Goal: Task Accomplishment & Management: Use online tool/utility

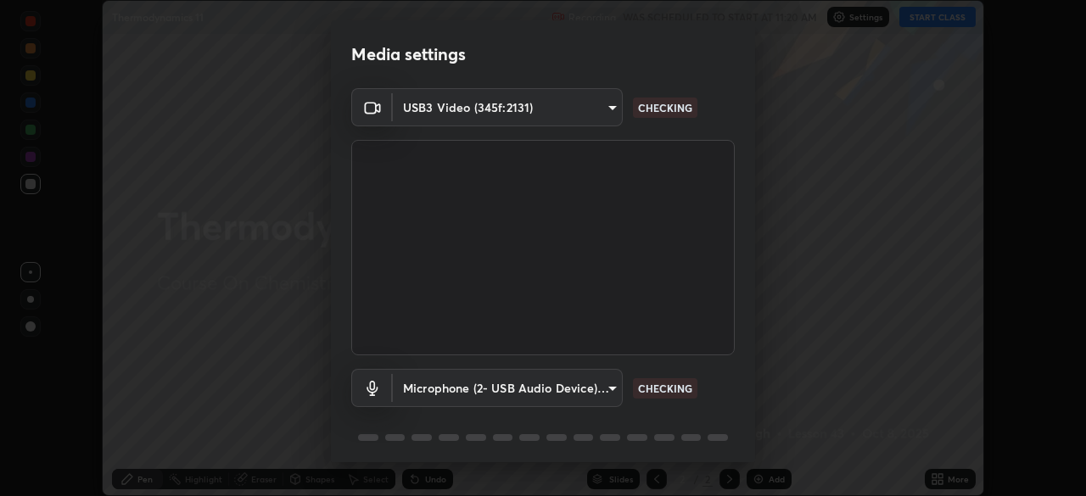
scroll to position [60, 0]
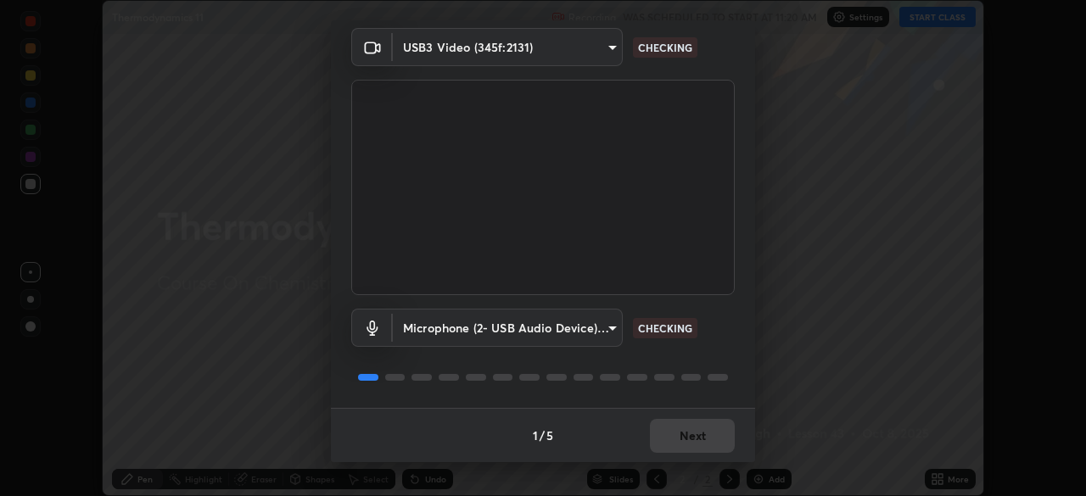
click at [692, 440] on div "1 / 5 Next" at bounding box center [543, 435] width 424 height 54
click at [697, 439] on div "1 / 5 Next" at bounding box center [543, 435] width 424 height 54
click at [698, 442] on div "1 / 5 Next" at bounding box center [543, 435] width 424 height 54
click at [699, 440] on div "1 / 5 Next" at bounding box center [543, 435] width 424 height 54
click at [699, 438] on div "1 / 5 Next" at bounding box center [543, 435] width 424 height 54
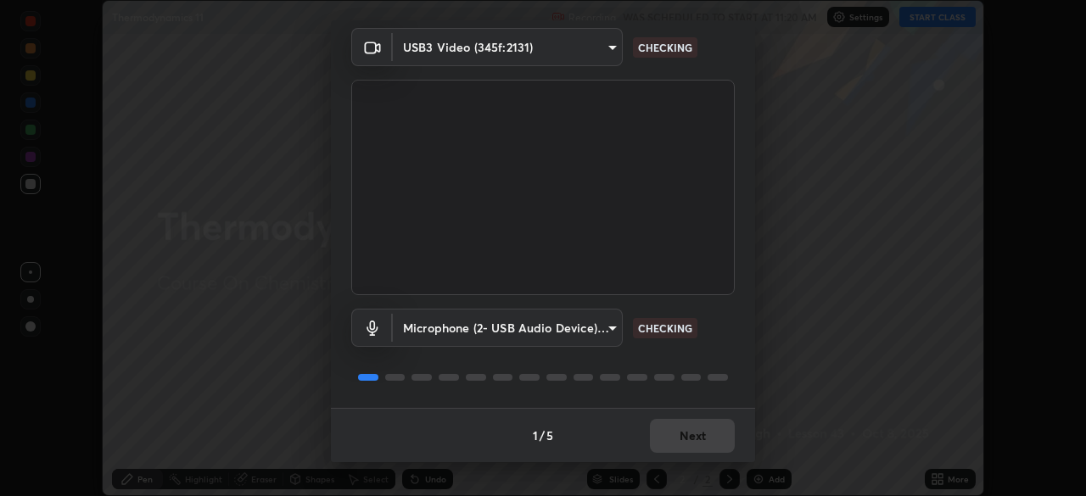
click at [704, 440] on div "1 / 5 Next" at bounding box center [543, 435] width 424 height 54
click at [704, 442] on div "1 / 5 Next" at bounding box center [543, 435] width 424 height 54
click at [702, 444] on div "1 / 5 Next" at bounding box center [543, 435] width 424 height 54
click at [703, 443] on div "1 / 5 Next" at bounding box center [543, 435] width 424 height 54
click at [701, 443] on div "1 / 5 Next" at bounding box center [543, 435] width 424 height 54
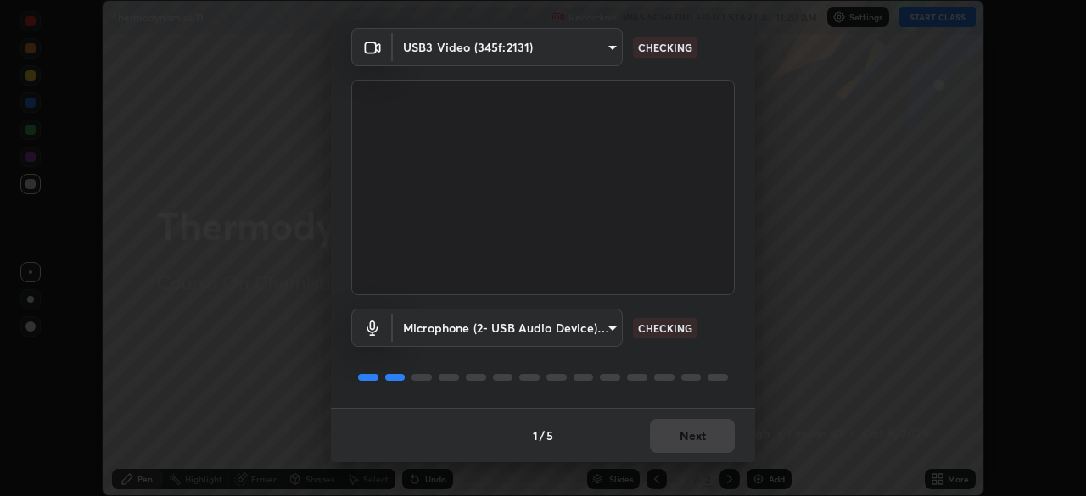
click at [701, 442] on div "1 / 5 Next" at bounding box center [543, 435] width 424 height 54
click at [698, 440] on div "1 / 5 Next" at bounding box center [543, 435] width 424 height 54
click at [700, 440] on div "1 / 5 Next" at bounding box center [543, 435] width 424 height 54
click at [703, 440] on button "Next" at bounding box center [692, 436] width 85 height 34
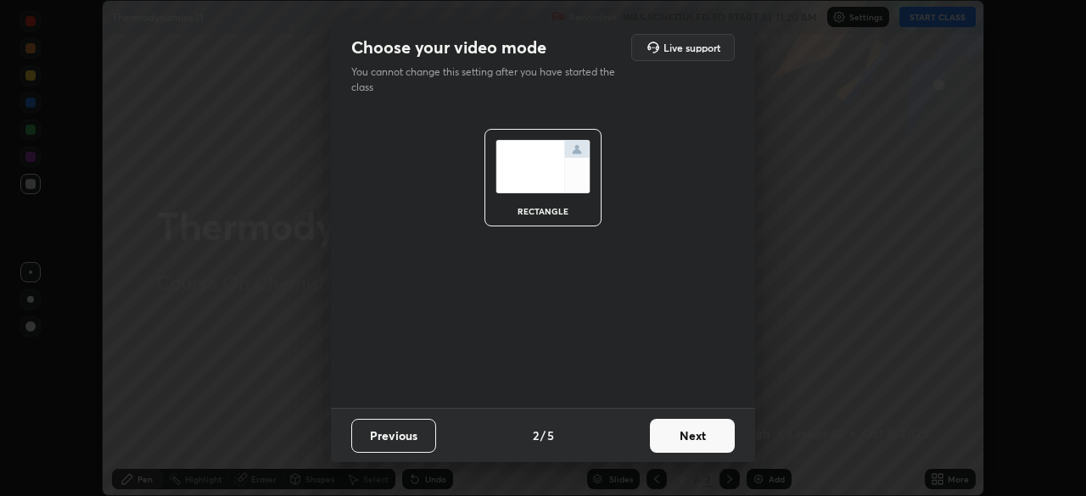
scroll to position [0, 0]
click at [705, 443] on button "Next" at bounding box center [692, 436] width 85 height 34
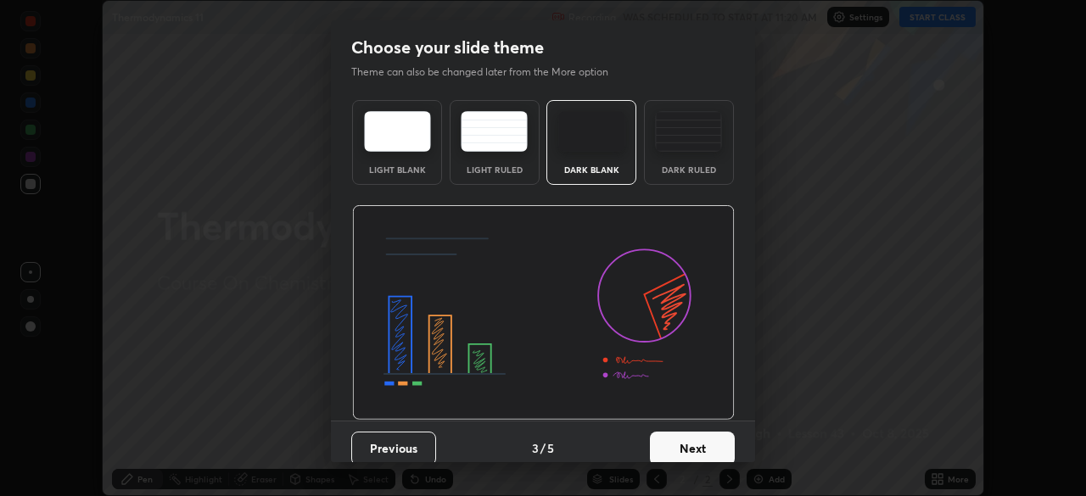
click at [707, 443] on button "Next" at bounding box center [692, 449] width 85 height 34
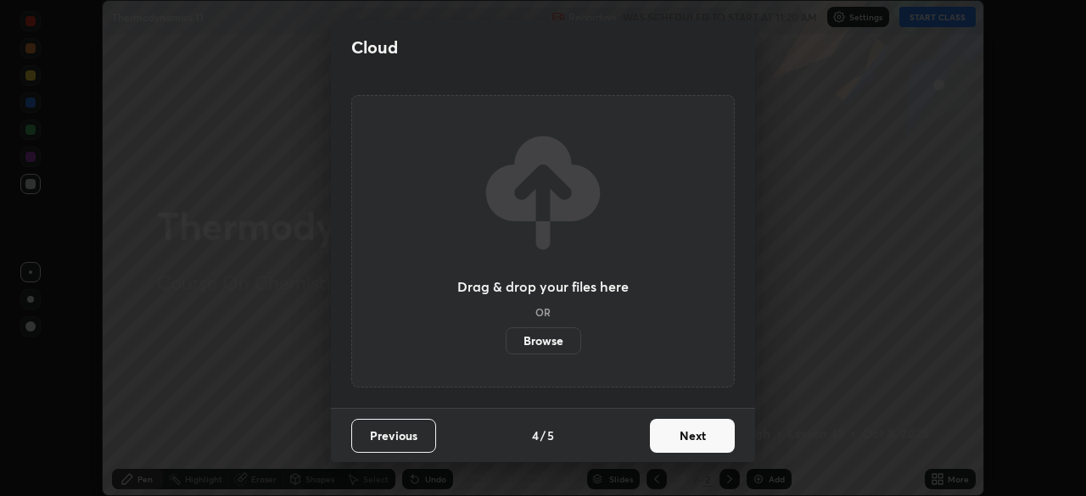
click at [707, 449] on button "Next" at bounding box center [692, 436] width 85 height 34
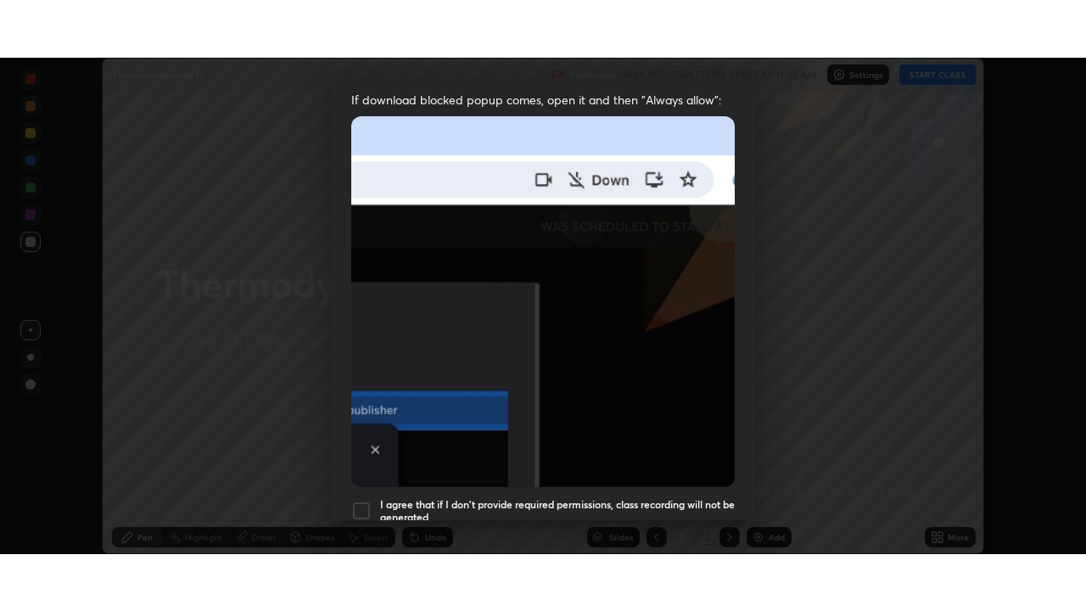
scroll to position [406, 0]
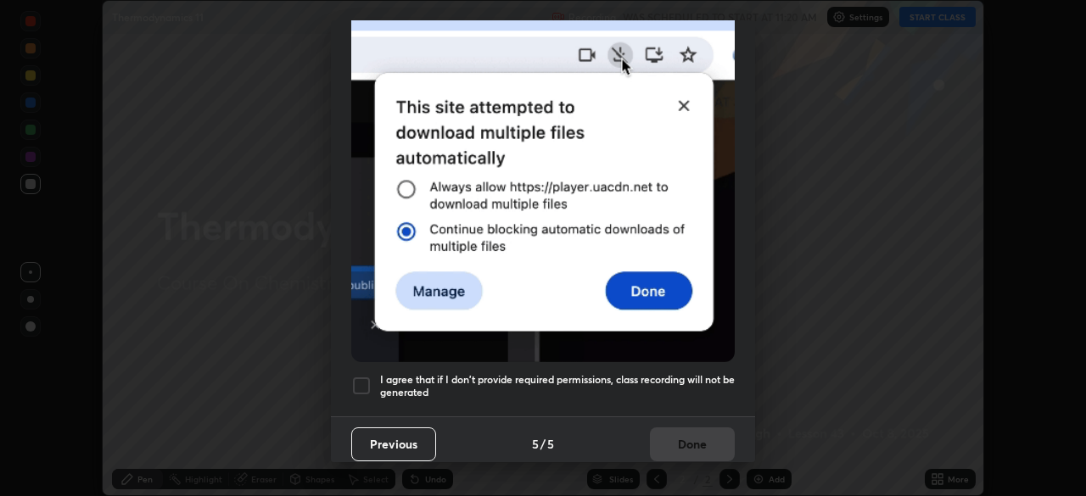
click at [634, 373] on h5 "I agree that if I don't provide required permissions, class recording will not …" at bounding box center [557, 386] width 355 height 26
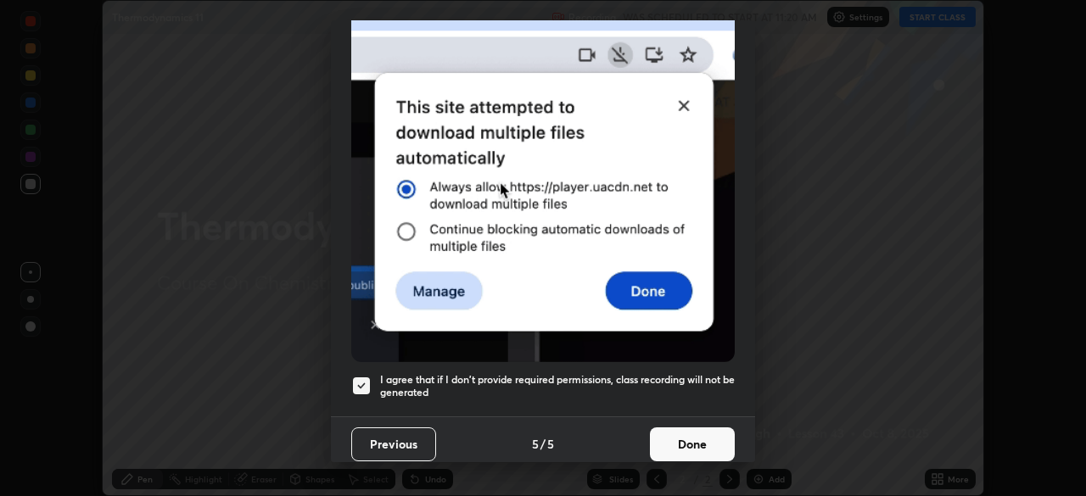
click at [680, 444] on button "Done" at bounding box center [692, 444] width 85 height 34
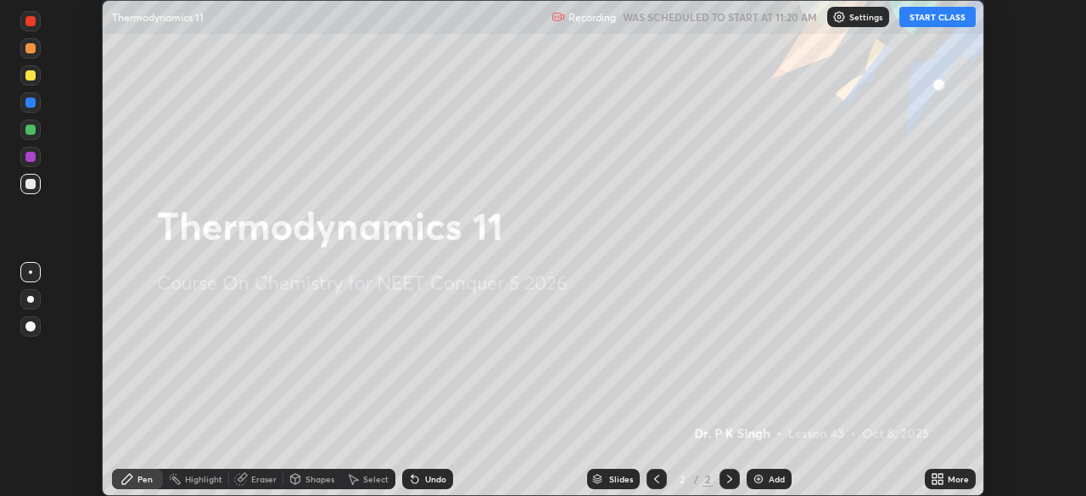
click at [934, 476] on icon at bounding box center [934, 476] width 4 height 4
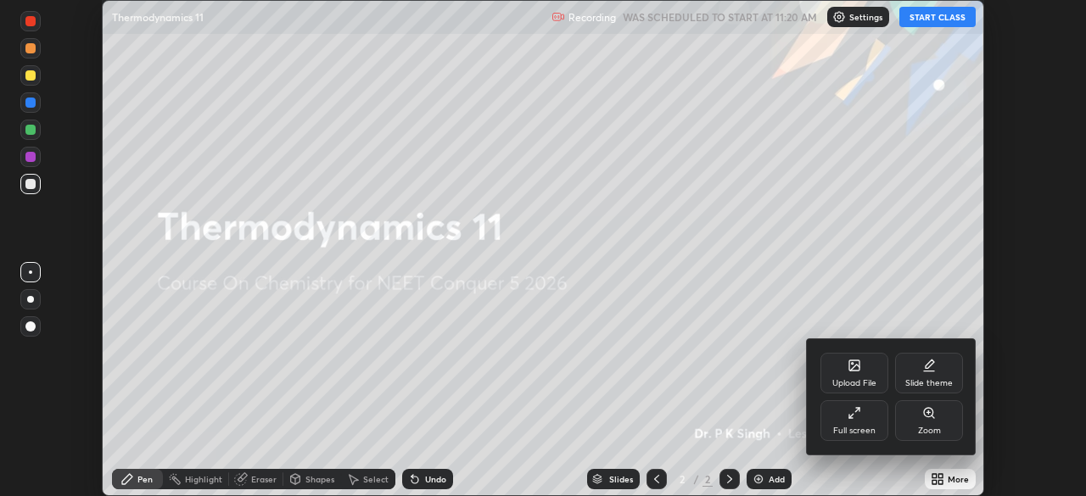
click at [846, 422] on div "Full screen" at bounding box center [854, 420] width 68 height 41
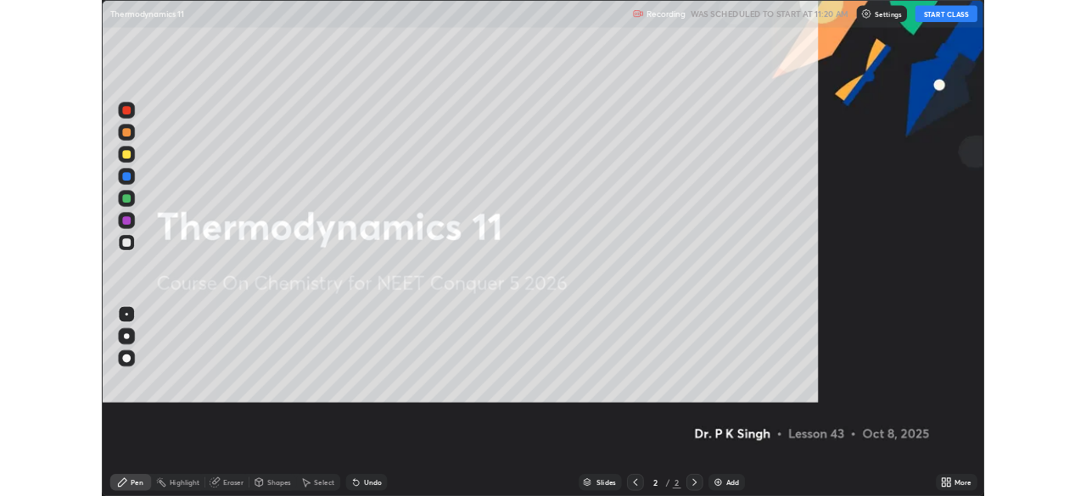
scroll to position [611, 1086]
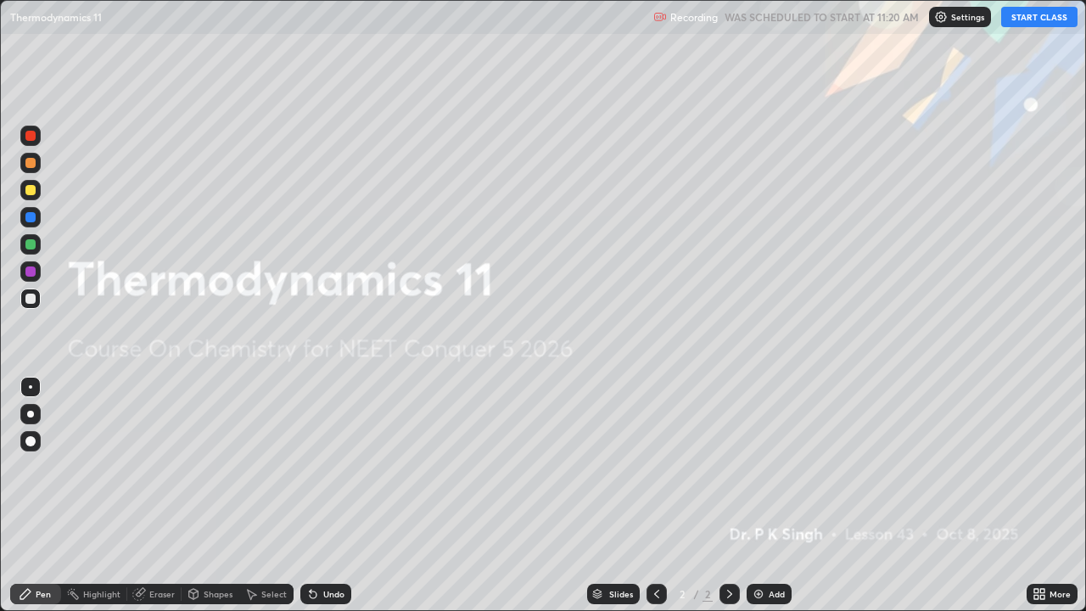
click at [1057, 495] on div "More" at bounding box center [1059, 593] width 21 height 8
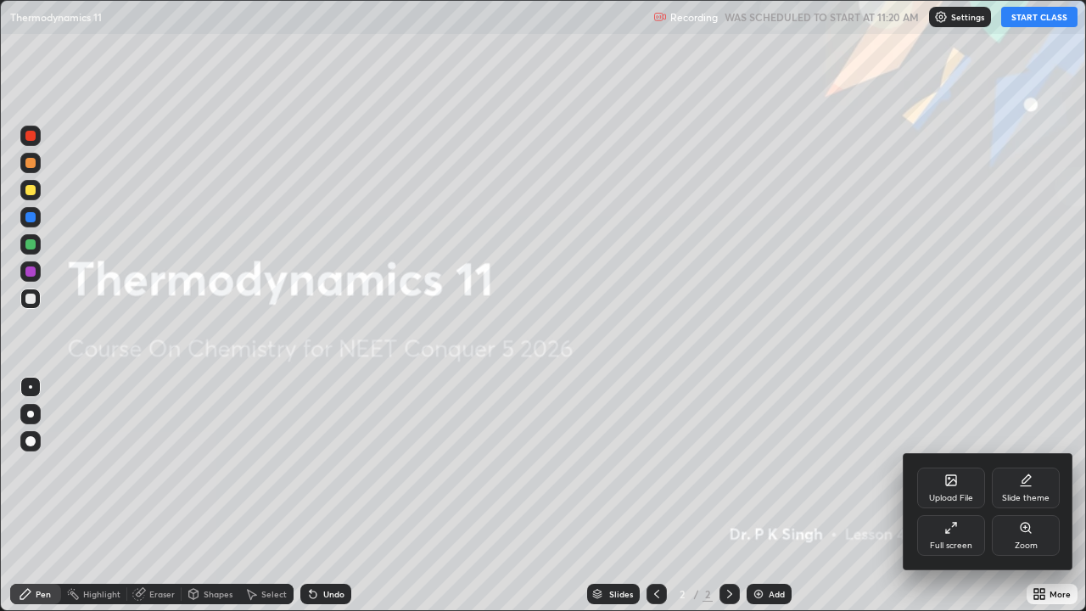
click at [957, 494] on div "Upload File" at bounding box center [951, 498] width 44 height 8
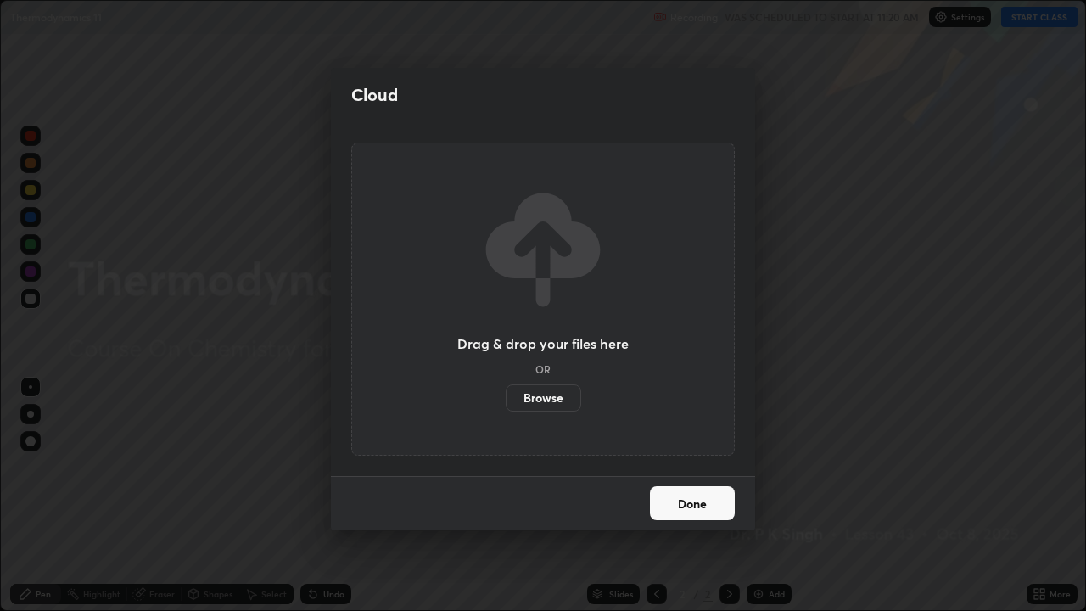
click at [546, 407] on label "Browse" at bounding box center [542, 397] width 75 height 27
click at [505, 407] on input "Browse" at bounding box center [505, 397] width 0 height 27
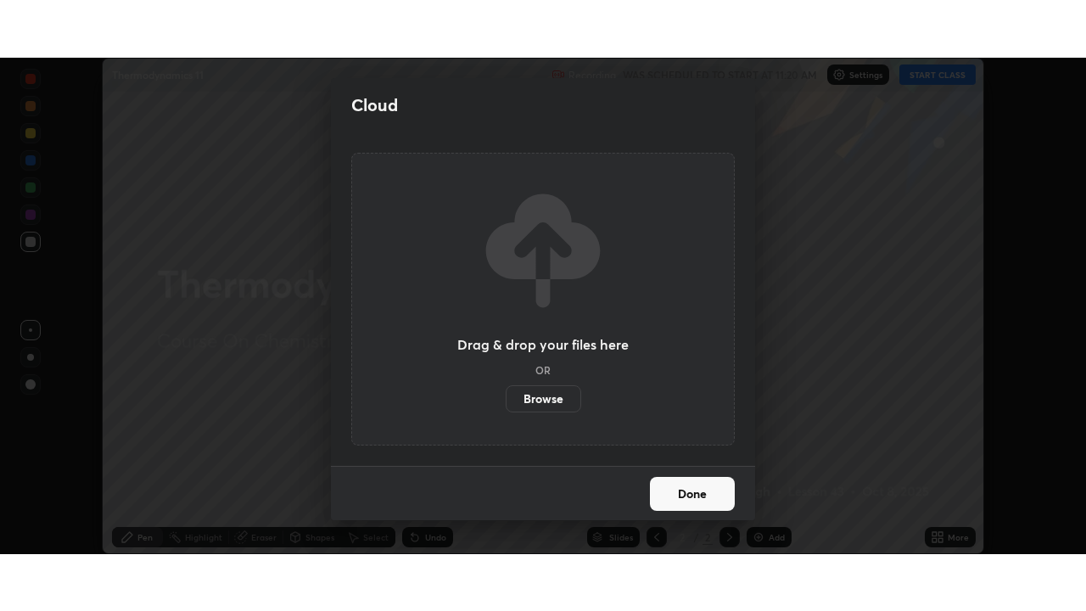
scroll to position [84315, 83726]
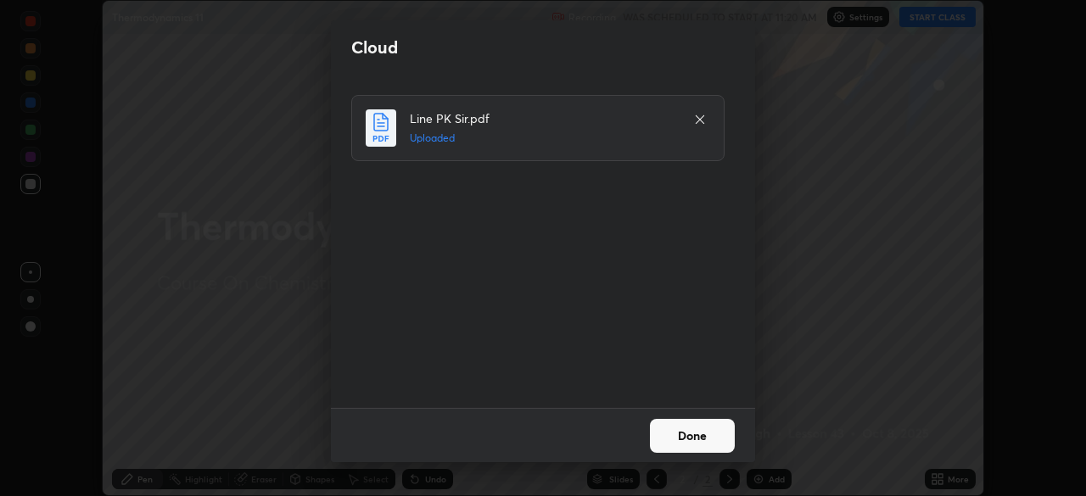
click at [667, 438] on button "Done" at bounding box center [692, 436] width 85 height 34
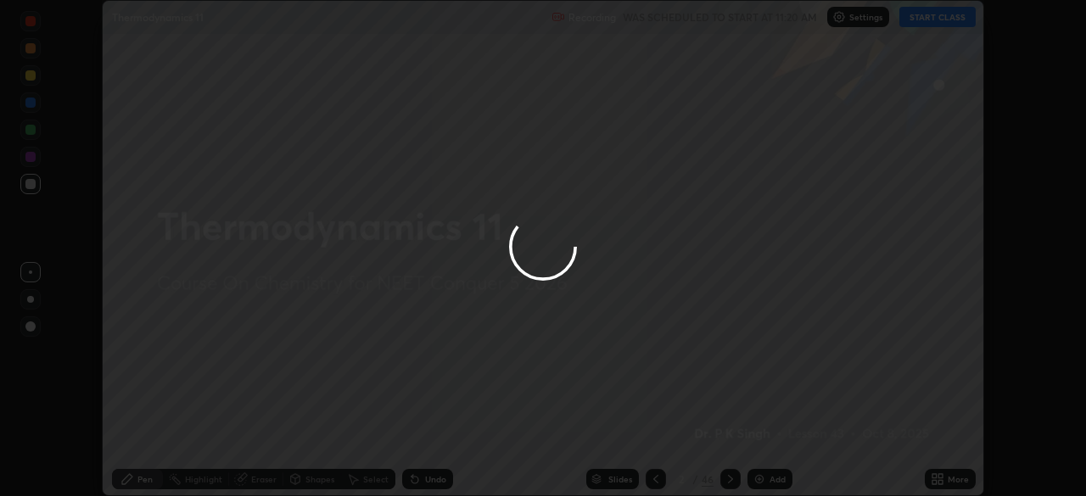
click at [944, 478] on div "More" at bounding box center [949, 479] width 51 height 20
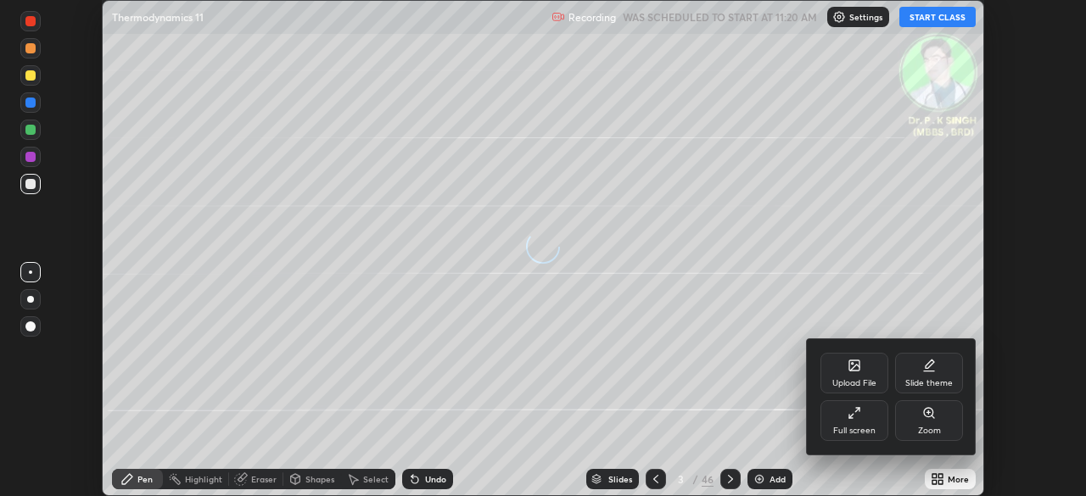
click at [868, 420] on div "Full screen" at bounding box center [854, 420] width 68 height 41
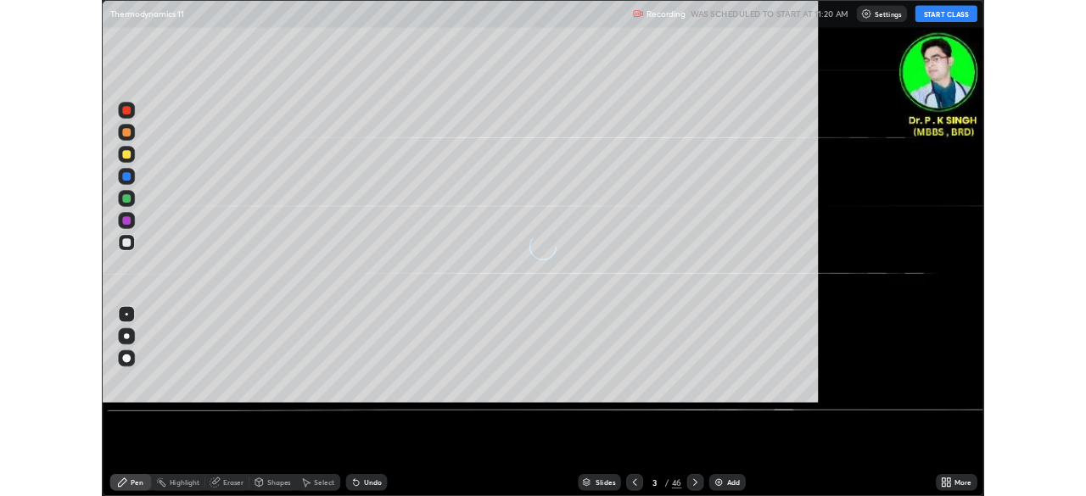
scroll to position [611, 1086]
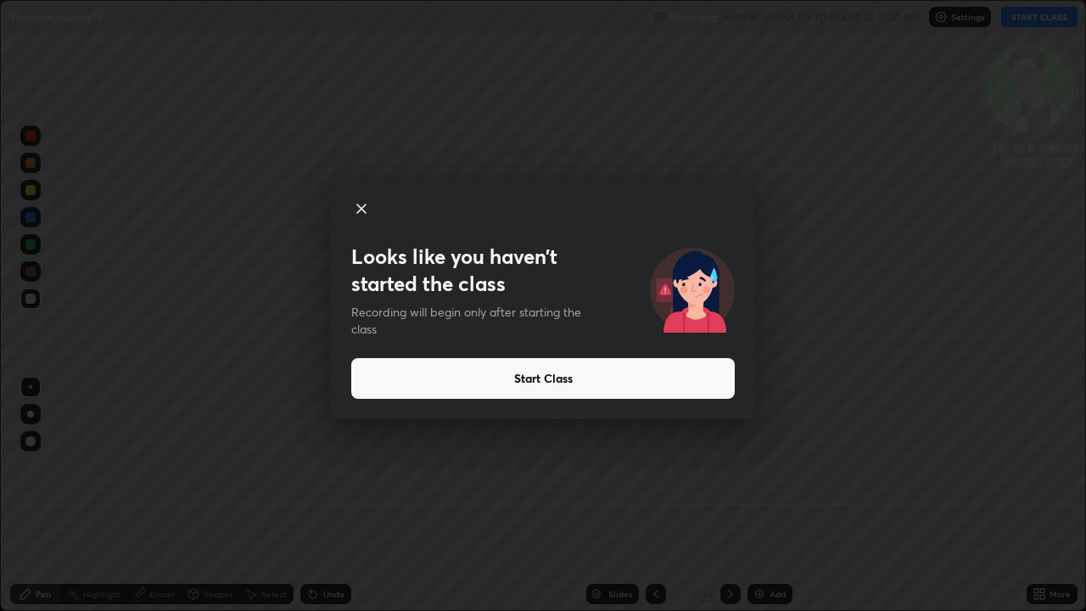
click at [588, 380] on button "Start Class" at bounding box center [542, 378] width 383 height 41
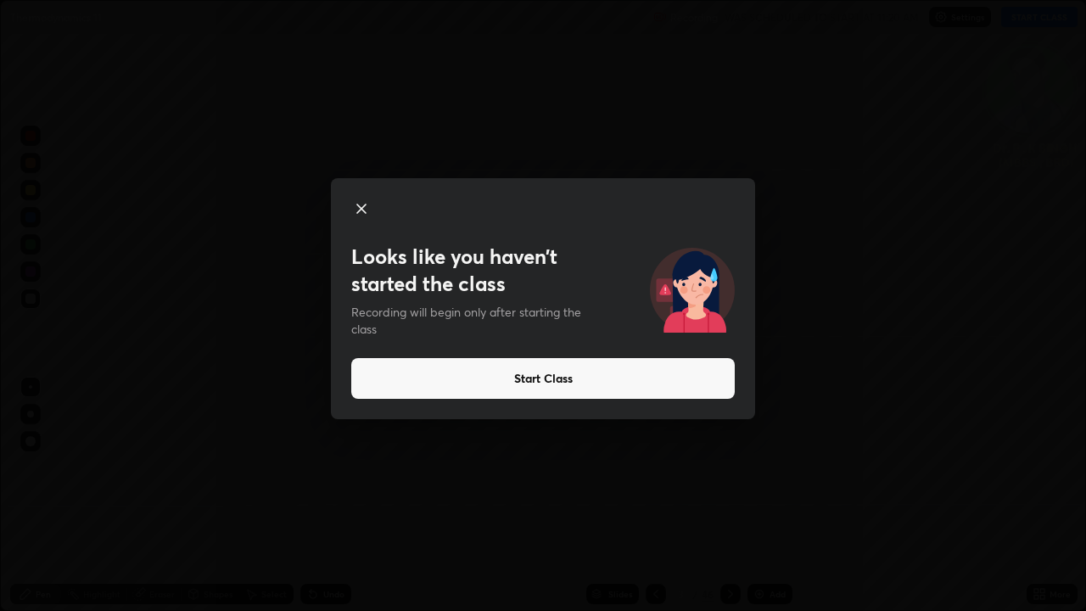
click at [494, 376] on button "Start Class" at bounding box center [542, 378] width 383 height 41
click at [487, 373] on button "Start Class" at bounding box center [542, 378] width 383 height 41
click at [485, 371] on button "Start Class" at bounding box center [542, 378] width 383 height 41
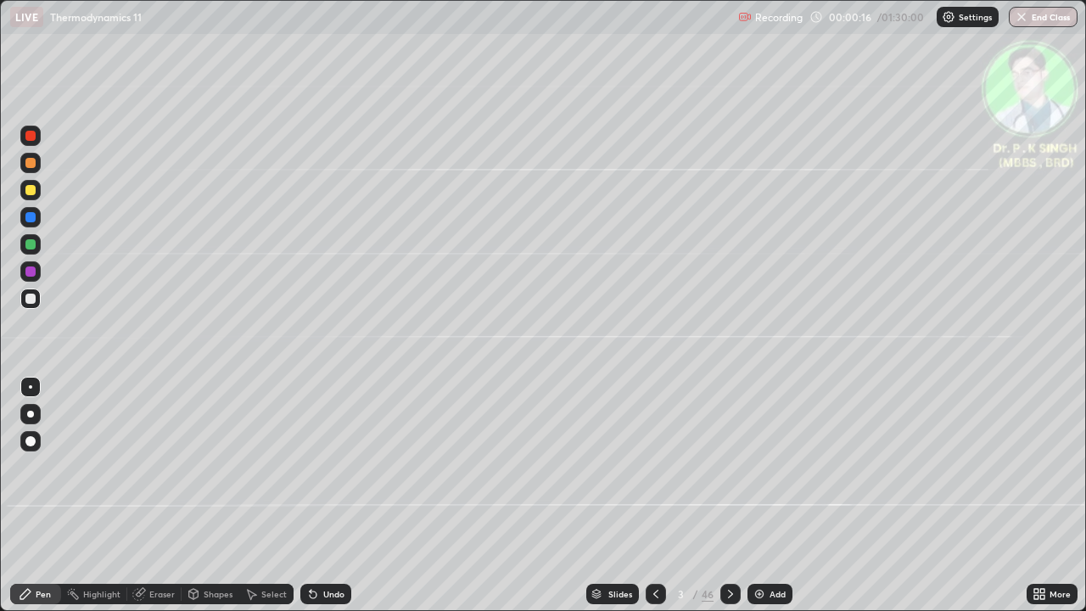
click at [865, 495] on div "Slides 3 / 46 Add" at bounding box center [688, 594] width 675 height 34
click at [34, 243] on div at bounding box center [30, 244] width 10 height 10
click at [35, 192] on div at bounding box center [30, 190] width 10 height 10
click at [140, 495] on icon at bounding box center [140, 592] width 9 height 8
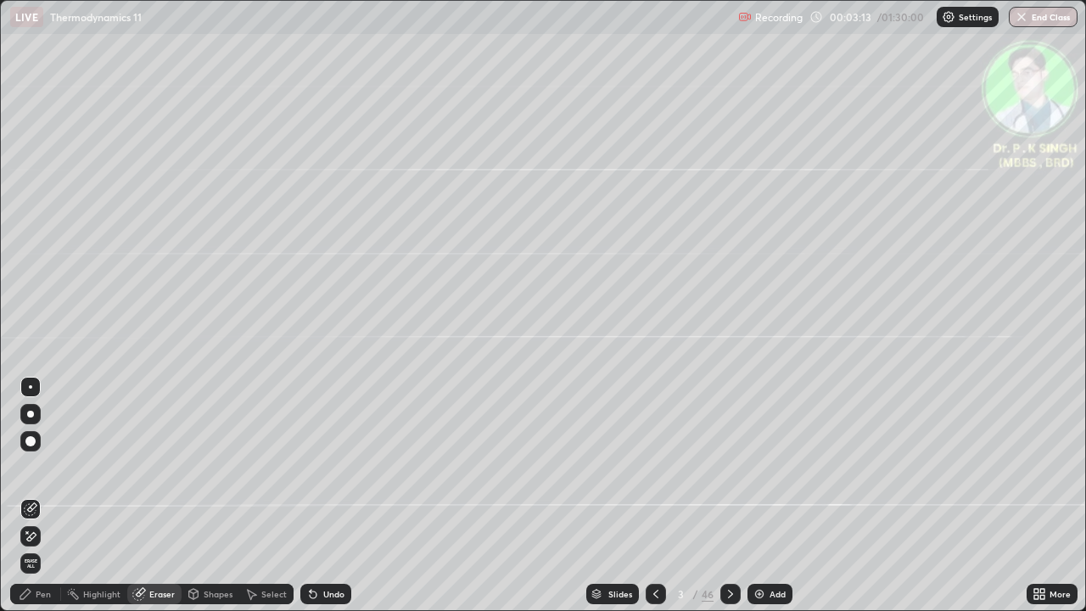
click at [37, 495] on div at bounding box center [30, 536] width 20 height 20
click at [29, 495] on icon at bounding box center [25, 594] width 10 height 10
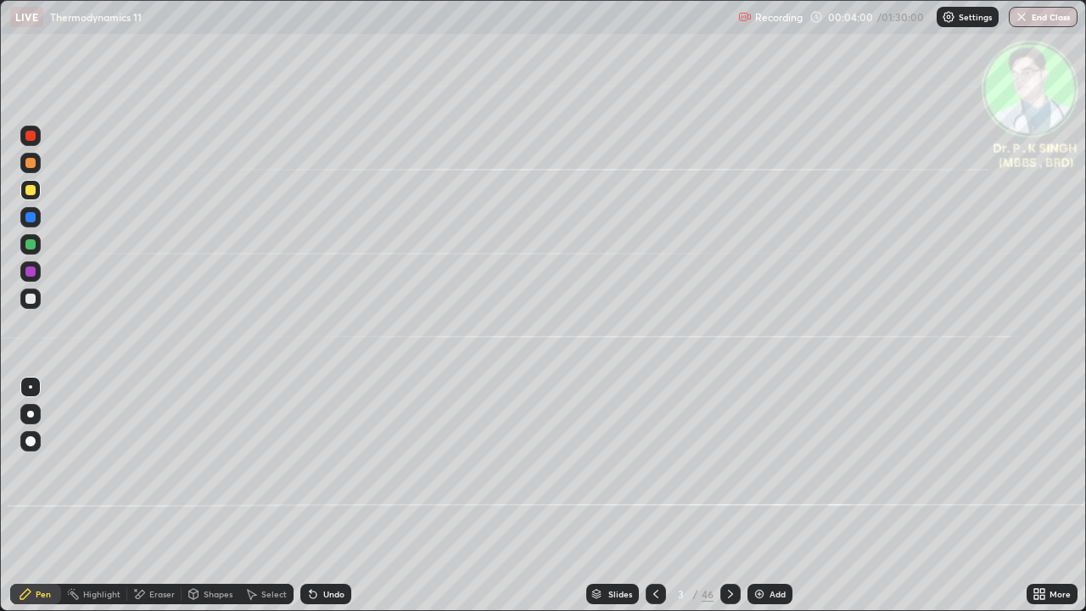
click at [36, 192] on div at bounding box center [30, 190] width 20 height 20
click at [729, 495] on icon at bounding box center [730, 593] width 5 height 8
click at [38, 194] on div at bounding box center [30, 190] width 20 height 20
click at [37, 193] on div at bounding box center [30, 190] width 20 height 20
click at [725, 495] on icon at bounding box center [730, 594] width 14 height 14
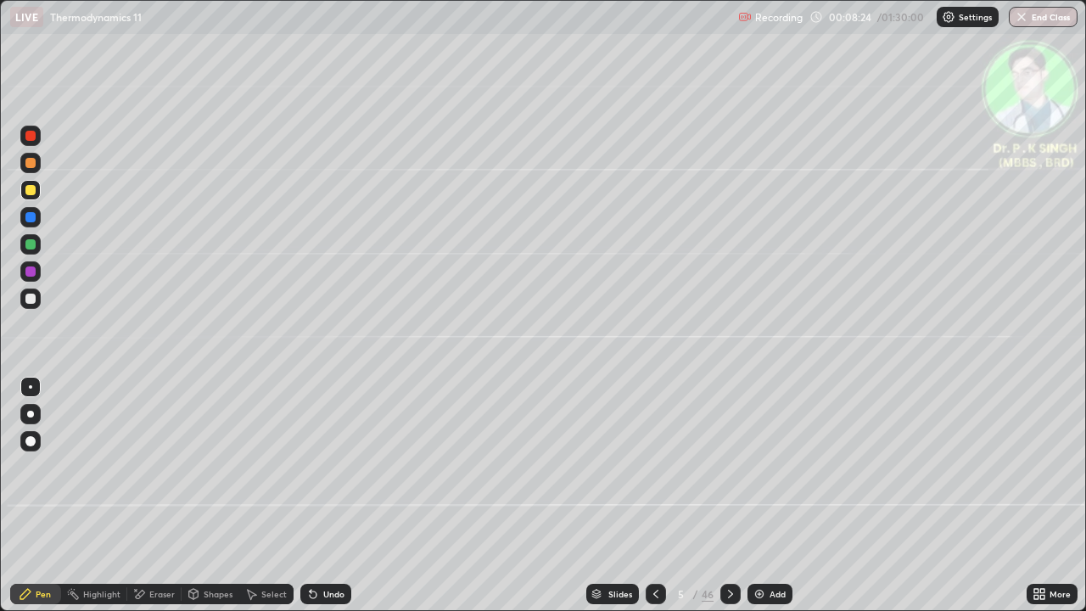
click at [33, 190] on div at bounding box center [30, 190] width 10 height 10
click at [734, 495] on div at bounding box center [730, 594] width 20 height 20
click at [651, 495] on icon at bounding box center [656, 594] width 14 height 14
click at [731, 495] on icon at bounding box center [730, 594] width 14 height 14
click at [149, 495] on div "Eraser" at bounding box center [161, 593] width 25 height 8
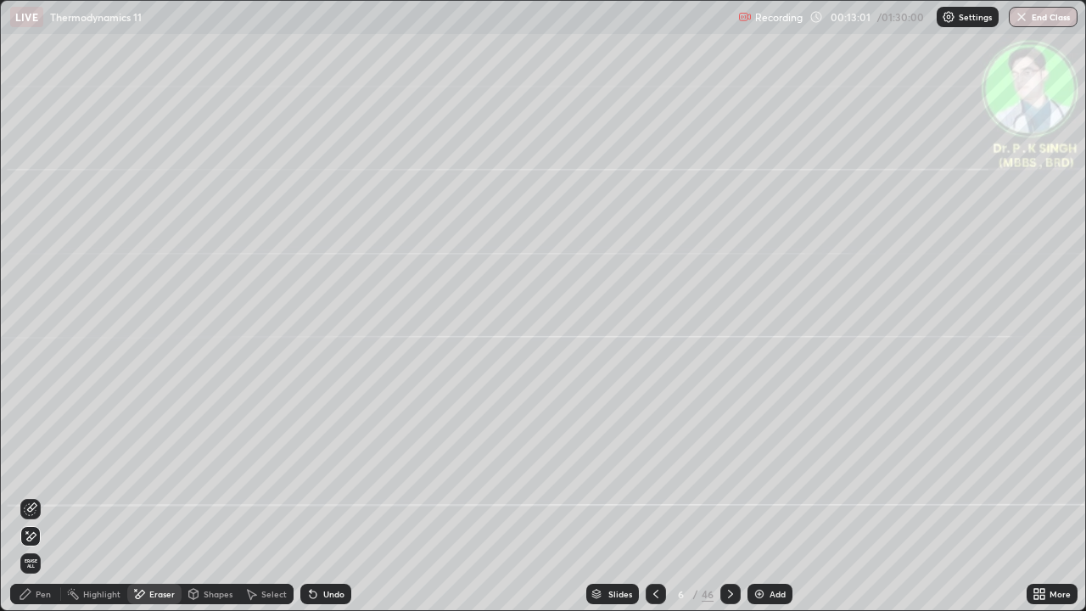
click at [34, 495] on icon at bounding box center [31, 536] width 9 height 8
click at [42, 495] on div "Pen" at bounding box center [43, 593] width 15 height 8
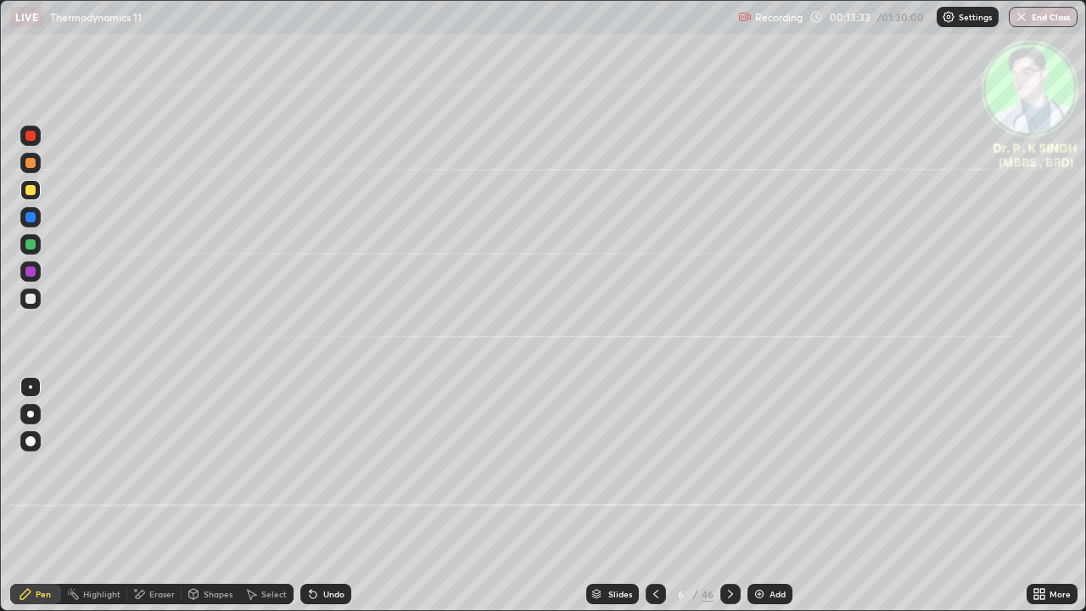
click at [728, 495] on div at bounding box center [730, 594] width 20 height 20
click at [36, 190] on div at bounding box center [30, 190] width 20 height 20
click at [32, 245] on div at bounding box center [30, 244] width 10 height 10
click at [731, 495] on icon at bounding box center [730, 594] width 14 height 14
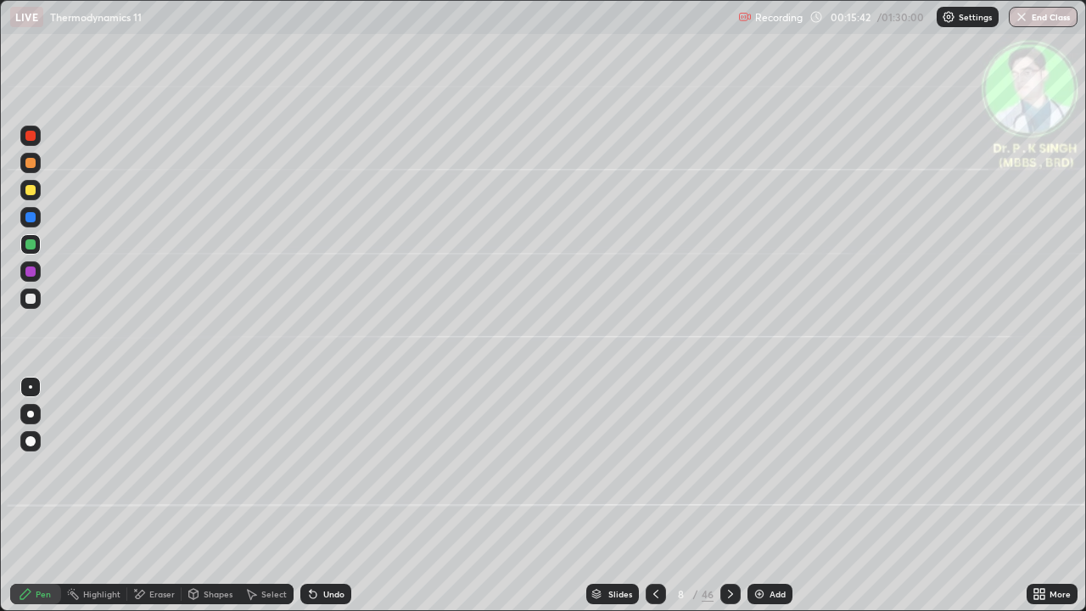
click at [652, 495] on icon at bounding box center [656, 594] width 14 height 14
click at [728, 495] on icon at bounding box center [730, 593] width 5 height 8
click at [733, 495] on icon at bounding box center [730, 594] width 14 height 14
click at [657, 495] on div at bounding box center [655, 594] width 20 height 20
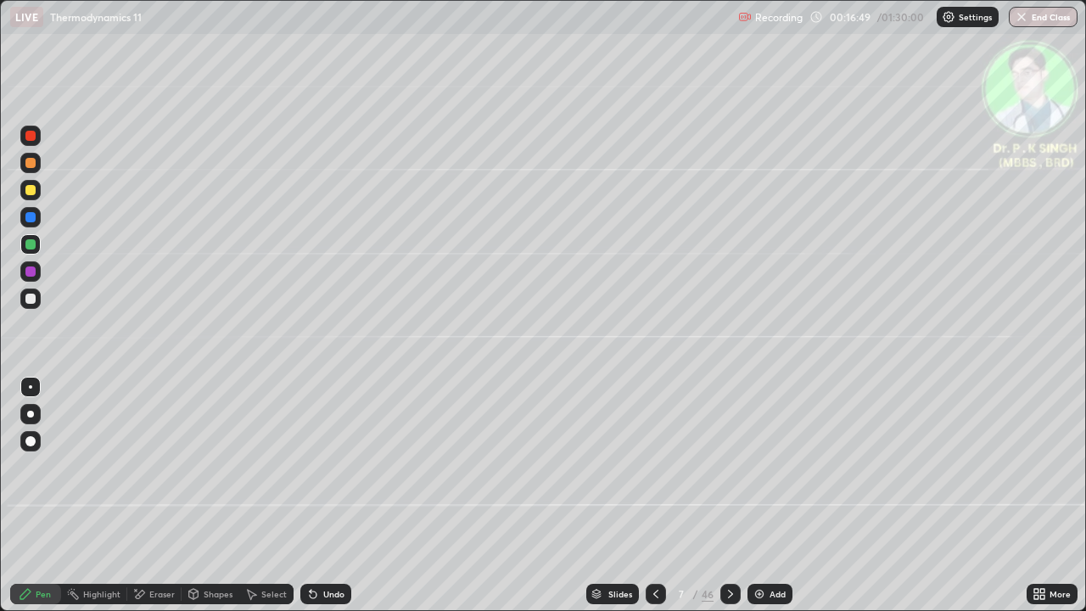
click at [31, 192] on div at bounding box center [30, 190] width 10 height 10
click at [729, 495] on icon at bounding box center [730, 594] width 14 height 14
click at [34, 219] on div at bounding box center [30, 217] width 10 height 10
click at [34, 221] on div at bounding box center [30, 217] width 10 height 10
click at [150, 495] on div "Eraser" at bounding box center [154, 594] width 54 height 20
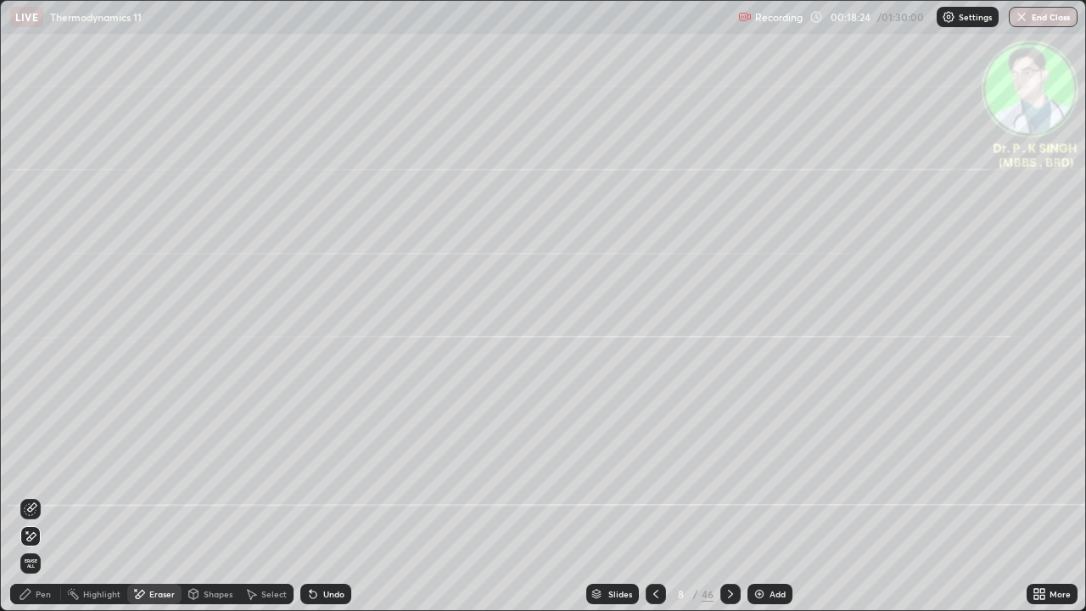
click at [36, 495] on icon at bounding box center [31, 536] width 14 height 14
click at [43, 495] on div "Pen" at bounding box center [35, 594] width 51 height 20
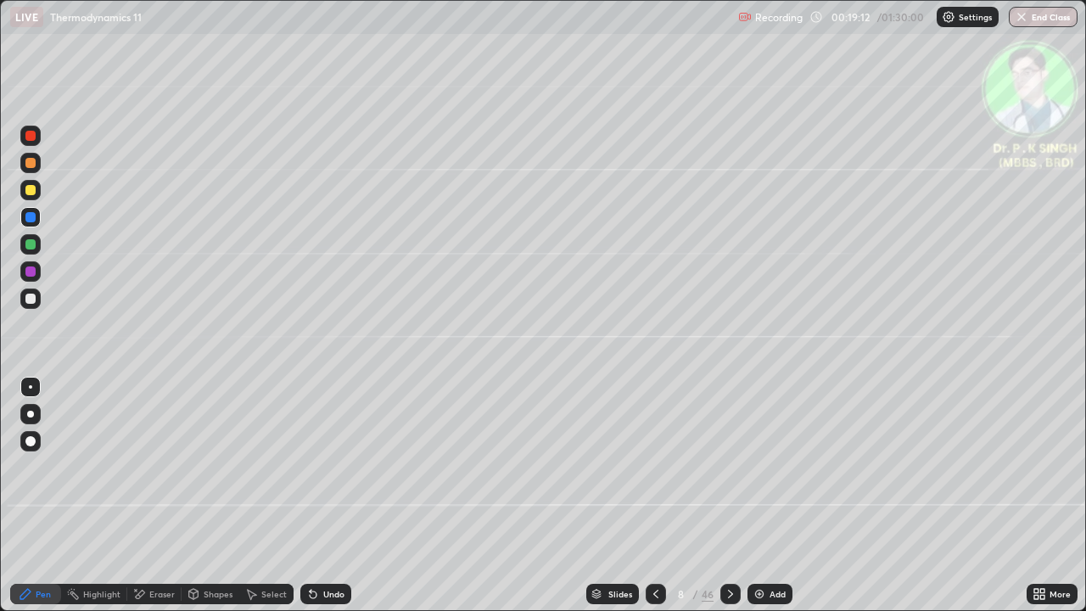
click at [31, 190] on div at bounding box center [30, 190] width 10 height 10
click at [32, 191] on div at bounding box center [30, 190] width 10 height 10
click at [725, 495] on icon at bounding box center [730, 594] width 14 height 14
click at [34, 194] on div at bounding box center [30, 190] width 20 height 20
click at [33, 219] on div at bounding box center [30, 217] width 10 height 10
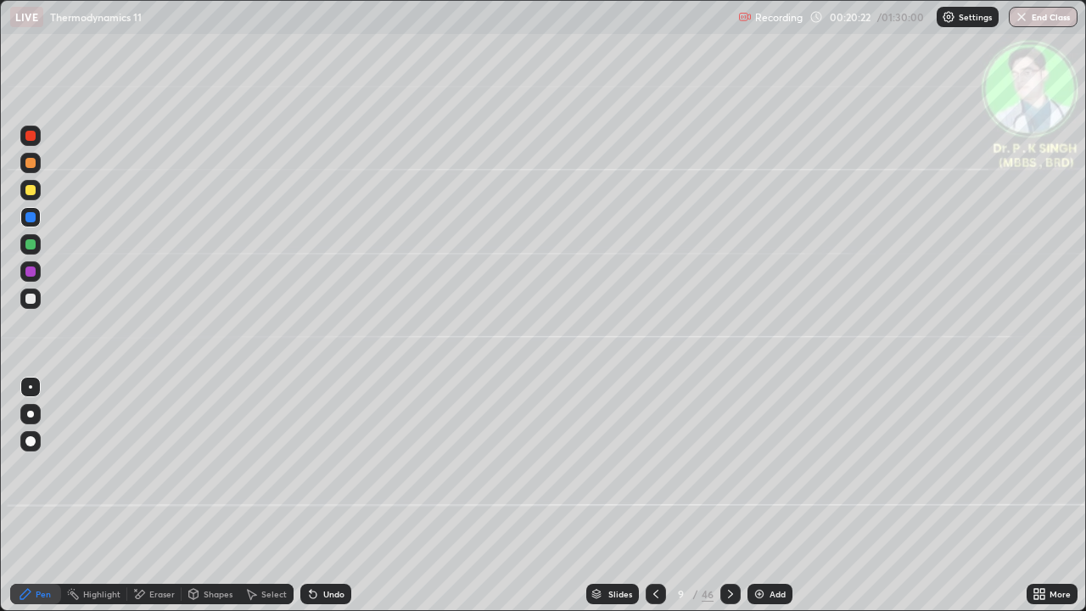
click at [34, 191] on div at bounding box center [30, 190] width 10 height 10
click at [723, 495] on div at bounding box center [730, 594] width 20 height 20
click at [135, 495] on icon at bounding box center [136, 590] width 2 height 2
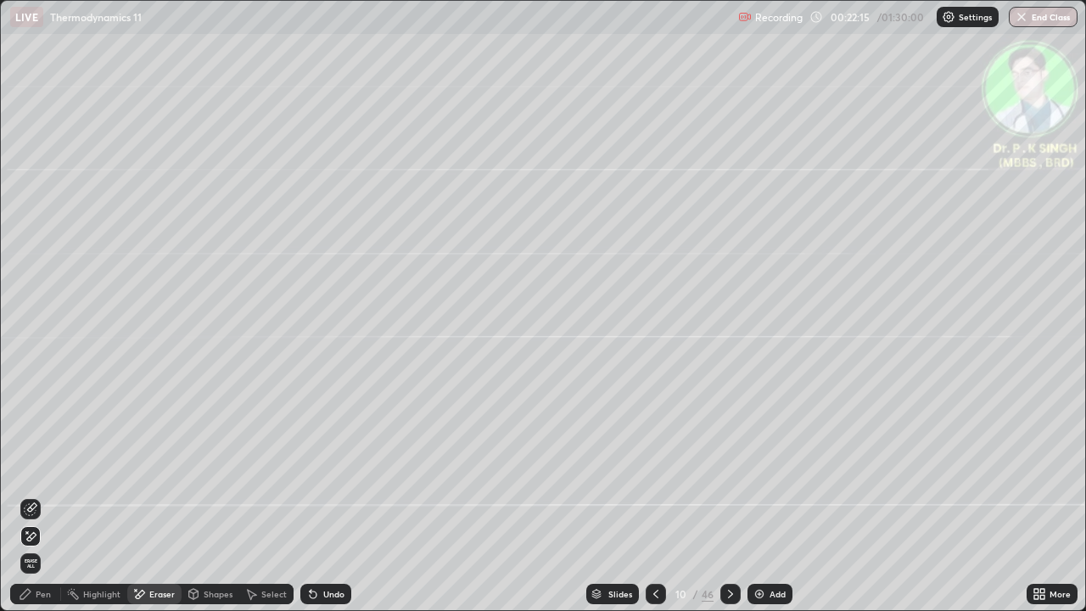
click at [33, 495] on icon at bounding box center [31, 536] width 14 height 14
click at [46, 495] on div "Pen" at bounding box center [43, 593] width 15 height 8
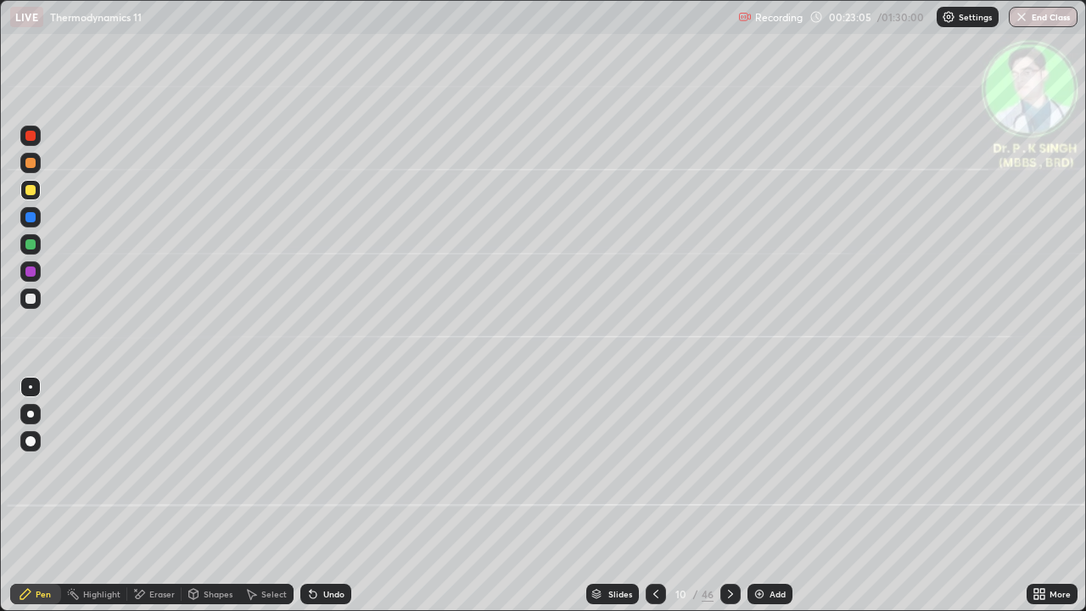
click at [732, 495] on icon at bounding box center [730, 594] width 14 height 14
click at [31, 192] on div at bounding box center [30, 190] width 10 height 10
click at [138, 495] on icon at bounding box center [139, 594] width 14 height 14
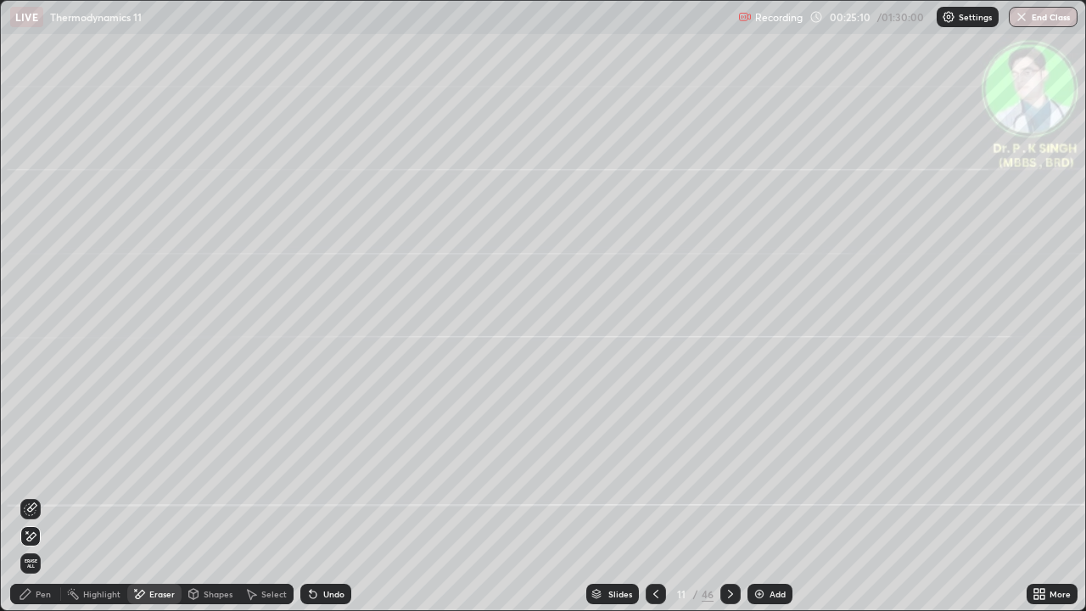
click at [35, 495] on div at bounding box center [30, 536] width 20 height 20
click at [36, 495] on div "Pen" at bounding box center [43, 593] width 15 height 8
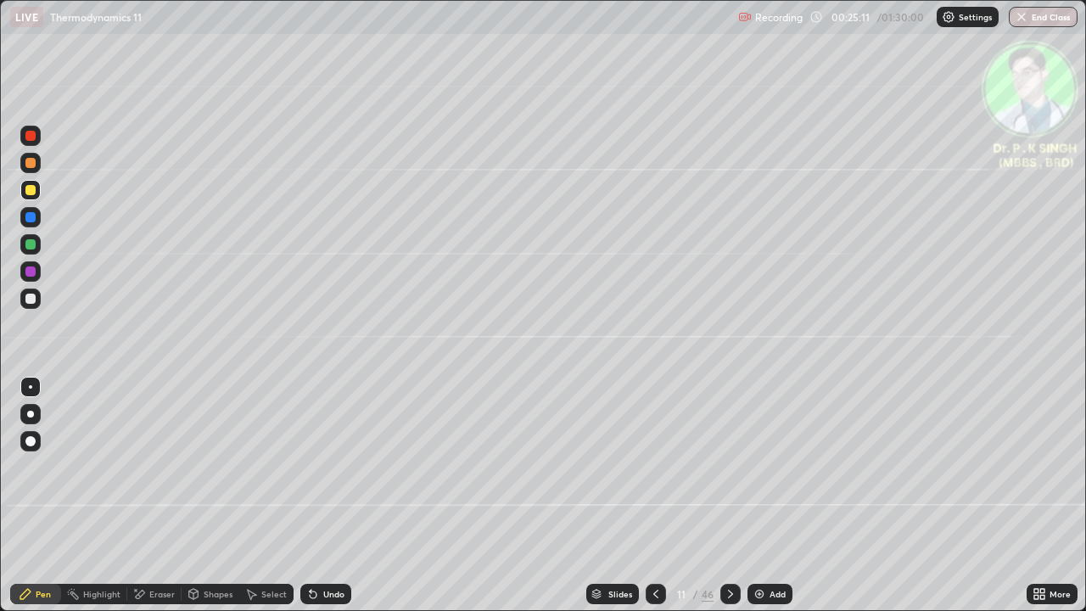
click at [34, 495] on div "Pen" at bounding box center [35, 594] width 51 height 20
click at [34, 196] on div at bounding box center [30, 190] width 20 height 20
click at [726, 495] on div at bounding box center [730, 594] width 20 height 20
click at [727, 495] on icon at bounding box center [730, 594] width 14 height 14
click at [728, 495] on icon at bounding box center [730, 594] width 14 height 14
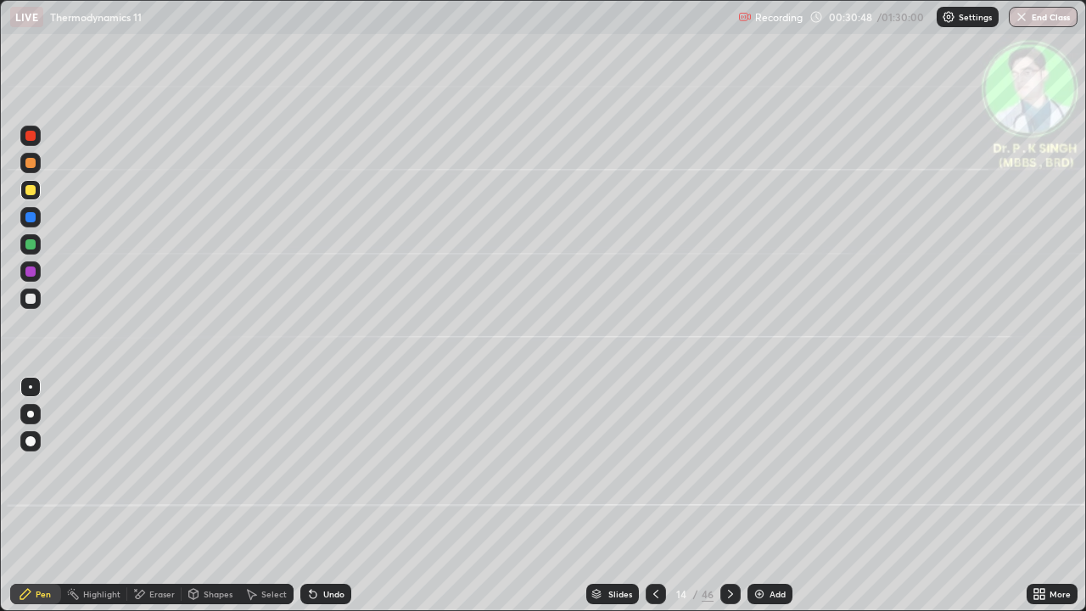
click at [36, 192] on div at bounding box center [30, 190] width 20 height 20
click at [146, 495] on div "Eraser" at bounding box center [154, 594] width 54 height 20
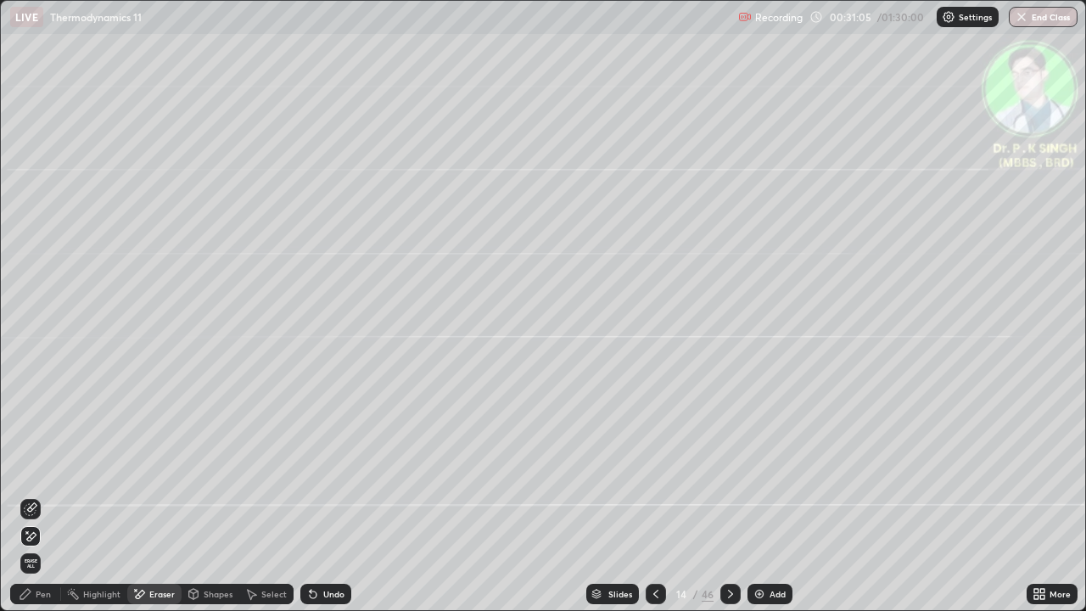
click at [39, 495] on div at bounding box center [30, 536] width 20 height 20
click at [36, 495] on div "Pen" at bounding box center [43, 593] width 15 height 8
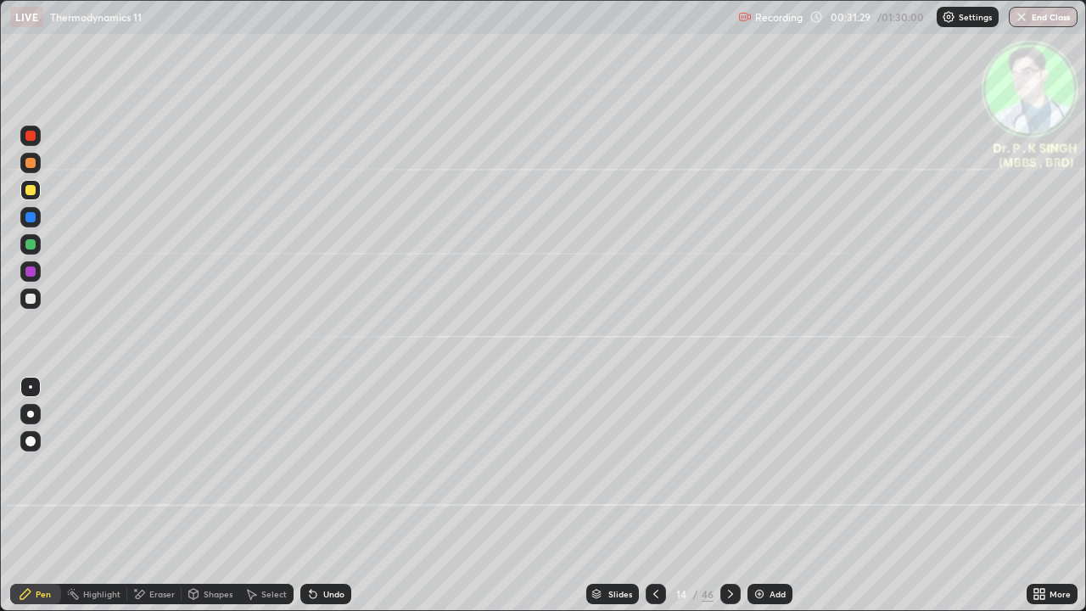
click at [150, 495] on div "Eraser" at bounding box center [154, 594] width 54 height 20
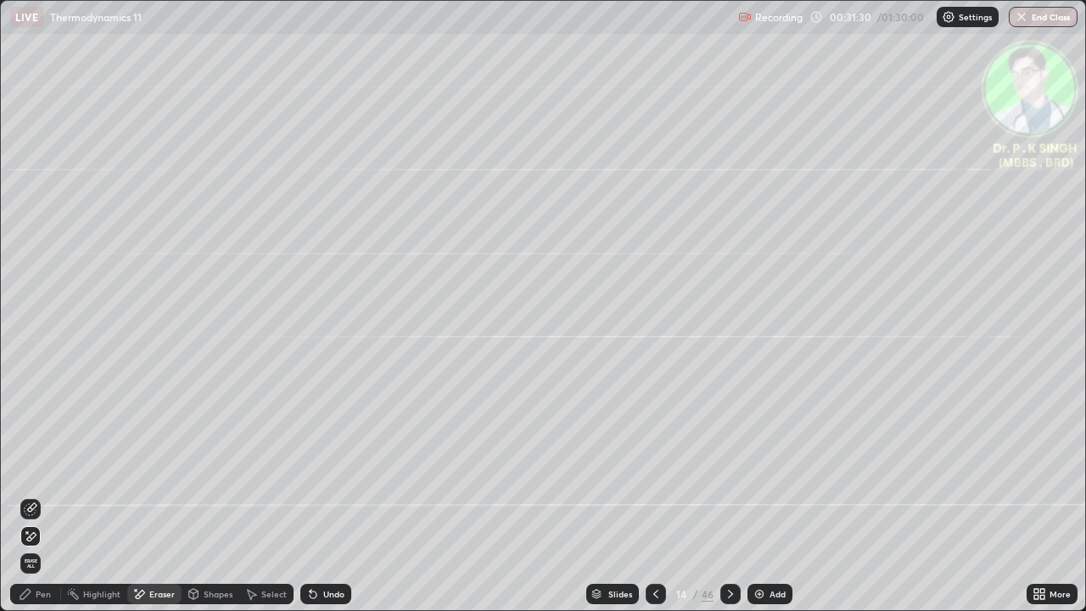
click at [35, 495] on icon at bounding box center [31, 536] width 9 height 8
click at [39, 495] on div "Pen" at bounding box center [43, 593] width 15 height 8
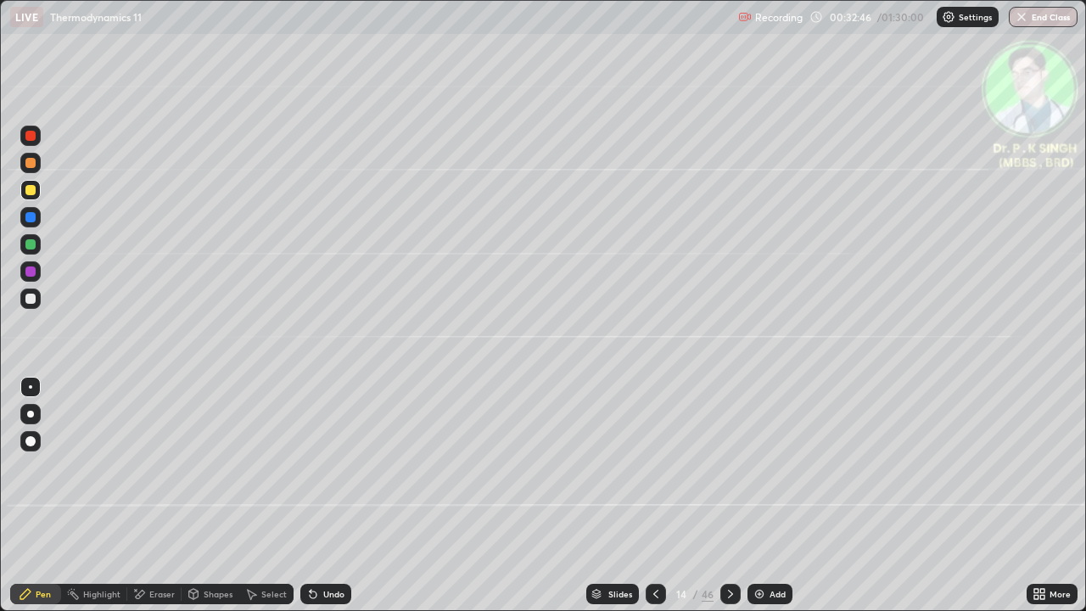
click at [141, 495] on icon at bounding box center [140, 593] width 9 height 8
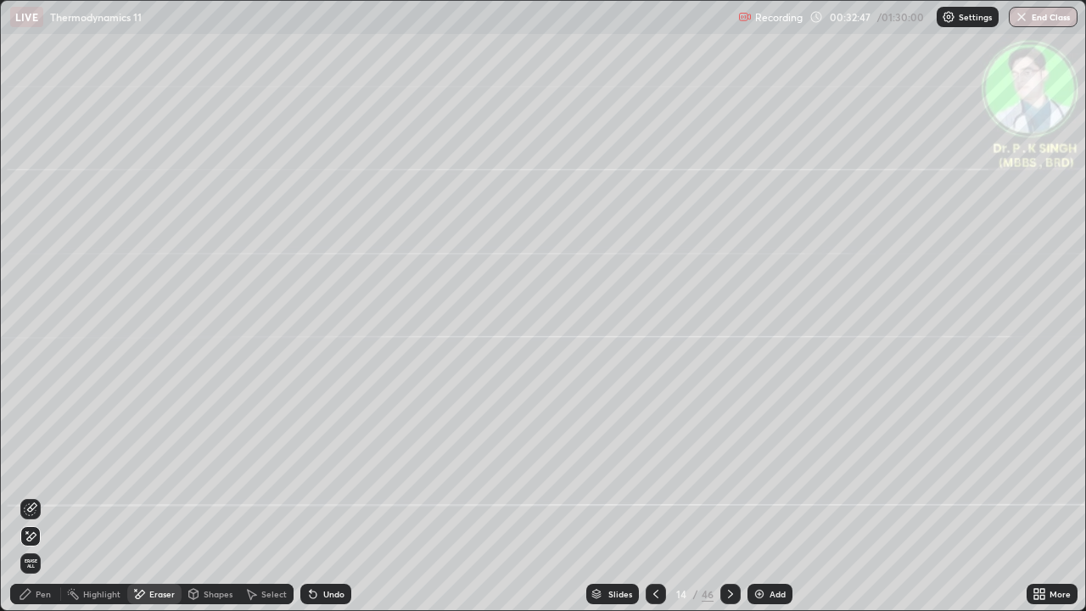
click at [39, 495] on div at bounding box center [30, 536] width 20 height 20
click at [36, 495] on div "Pen" at bounding box center [43, 593] width 15 height 8
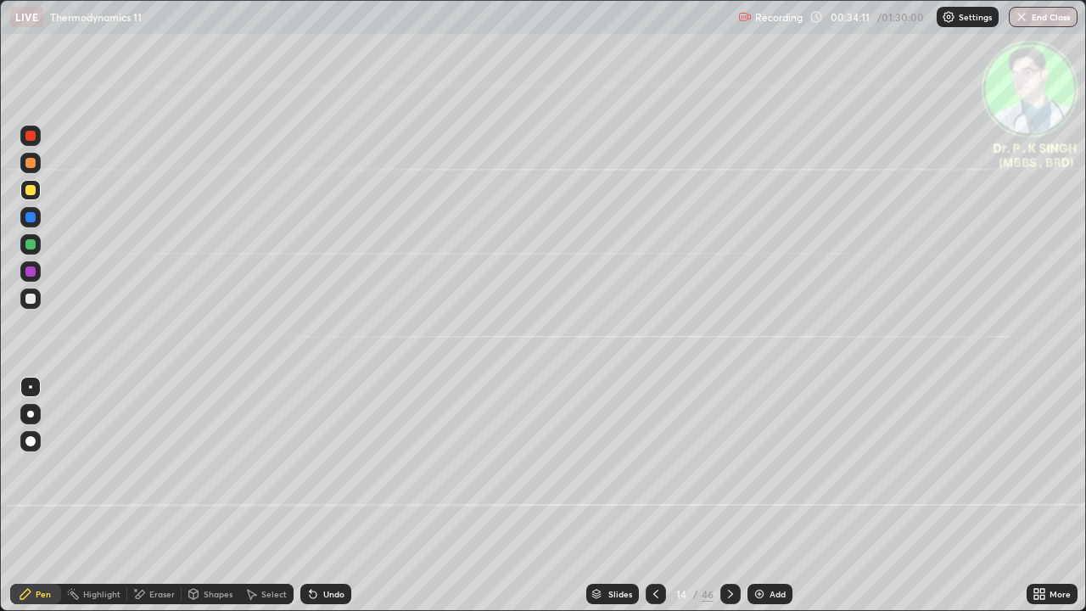
click at [729, 495] on div at bounding box center [730, 594] width 20 height 20
click at [731, 495] on div at bounding box center [730, 594] width 20 height 20
click at [33, 245] on div at bounding box center [30, 244] width 10 height 10
click at [36, 249] on div at bounding box center [30, 244] width 20 height 20
click at [36, 192] on div at bounding box center [30, 190] width 20 height 20
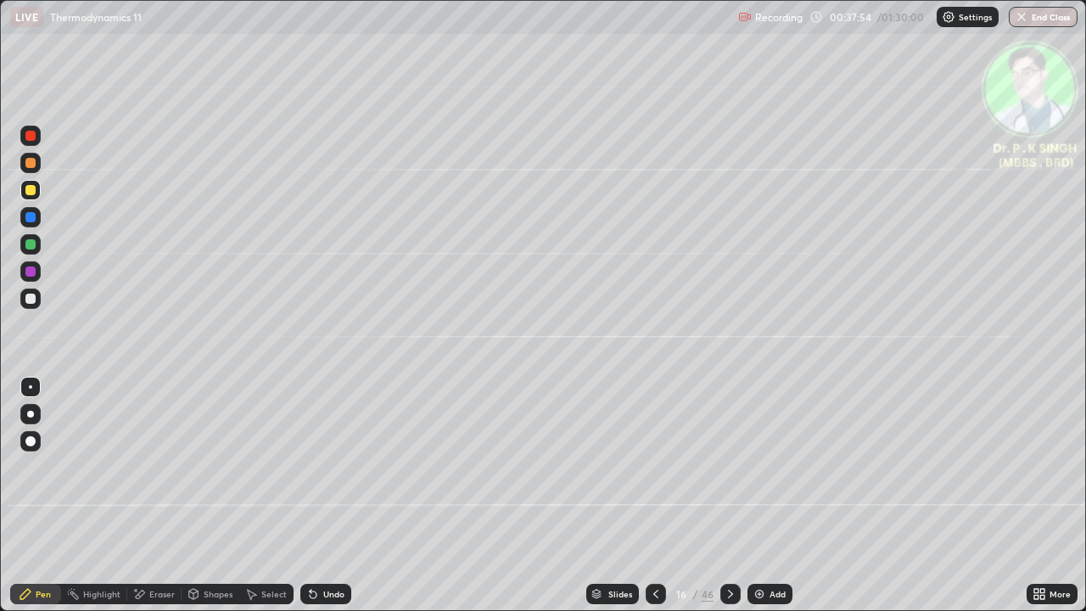
click at [728, 495] on icon at bounding box center [730, 593] width 5 height 8
click at [653, 495] on icon at bounding box center [655, 593] width 5 height 8
click at [729, 495] on icon at bounding box center [730, 594] width 14 height 14
click at [651, 495] on div at bounding box center [655, 594] width 20 height 20
click at [729, 495] on icon at bounding box center [730, 594] width 14 height 14
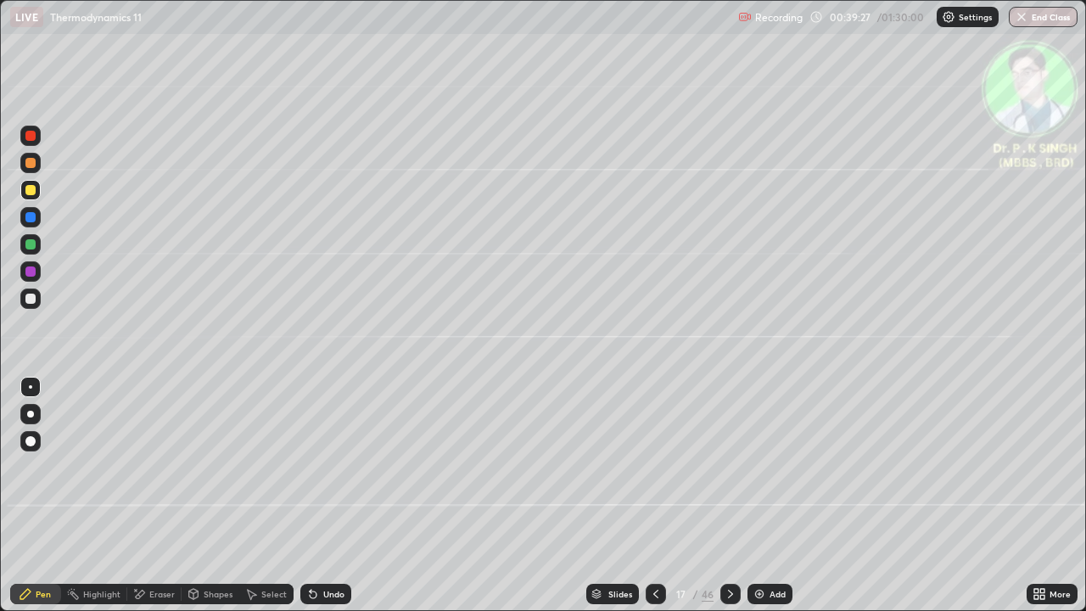
click at [144, 495] on icon at bounding box center [139, 594] width 14 height 14
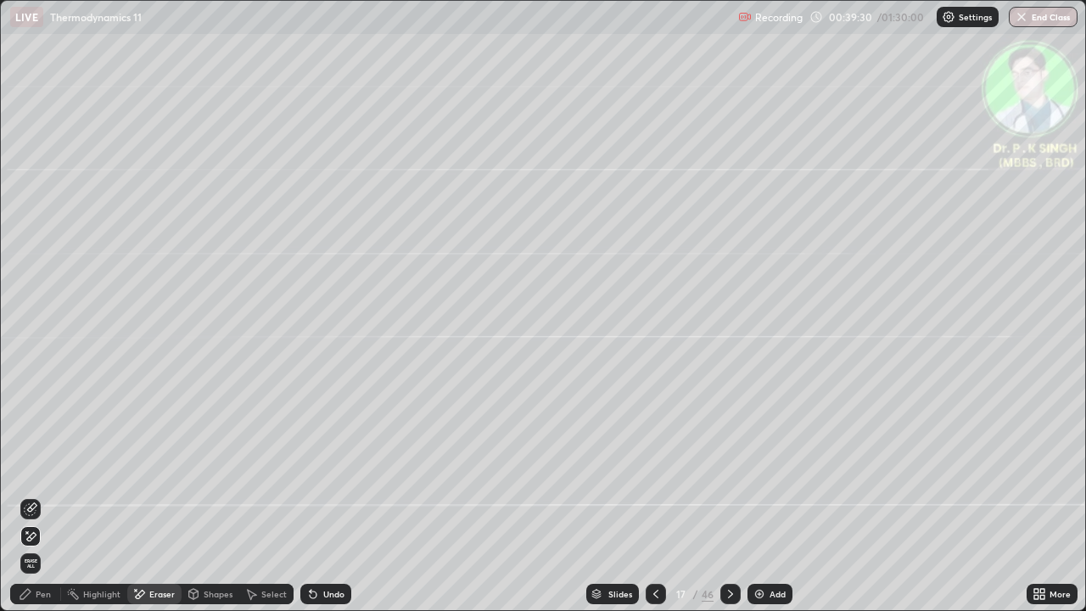
click at [34, 495] on div "Pen" at bounding box center [35, 594] width 51 height 20
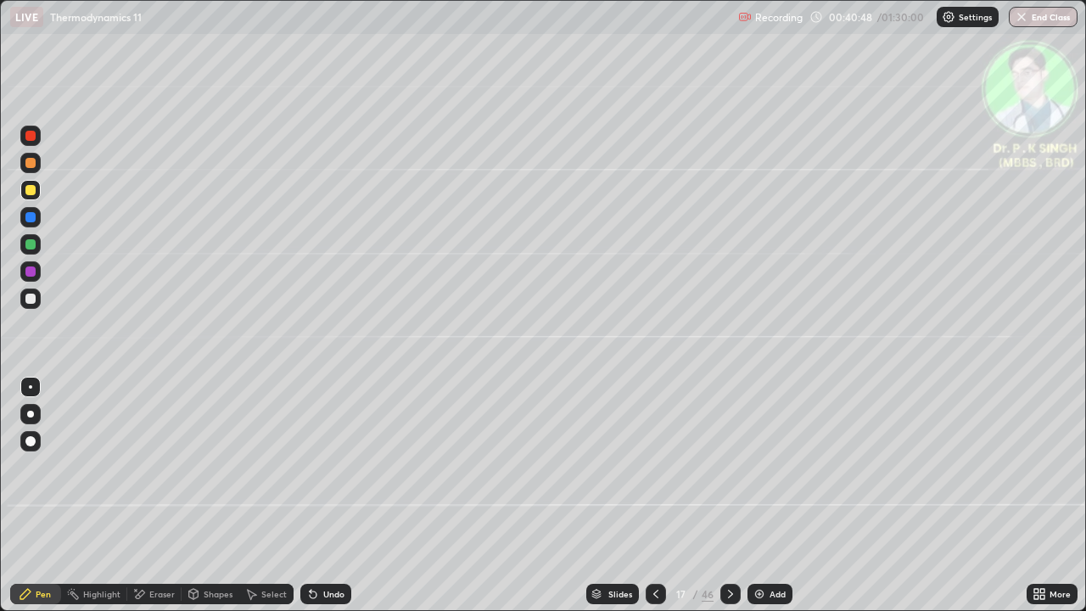
click at [729, 495] on icon at bounding box center [730, 594] width 14 height 14
click at [35, 245] on div at bounding box center [30, 244] width 10 height 10
click at [33, 190] on div at bounding box center [30, 190] width 10 height 10
click at [40, 191] on div at bounding box center [30, 190] width 20 height 20
click at [729, 495] on icon at bounding box center [730, 594] width 14 height 14
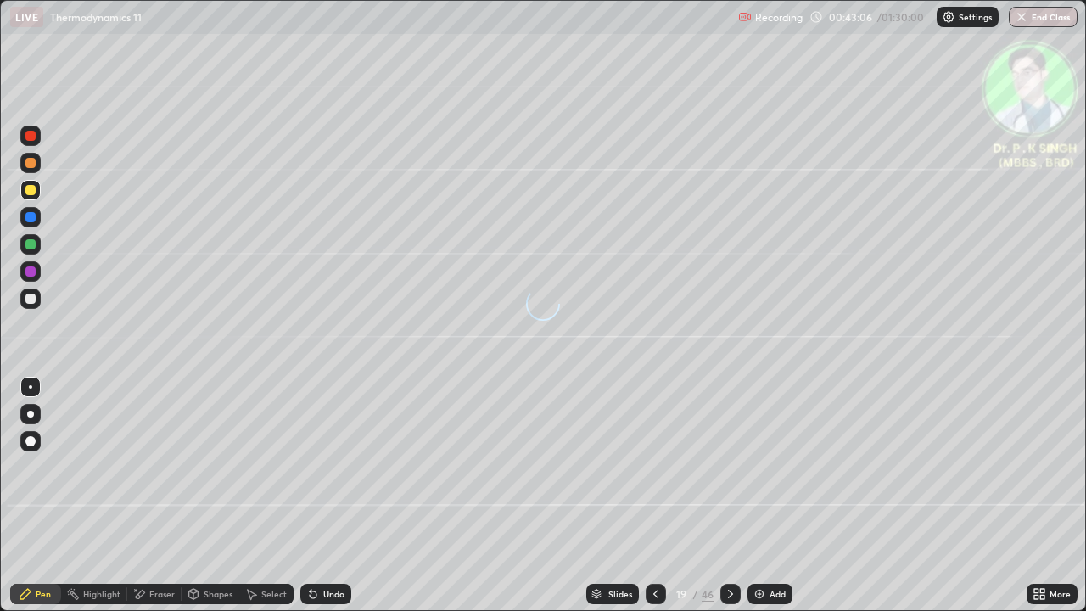
click at [35, 244] on div at bounding box center [30, 244] width 10 height 10
click at [33, 193] on div at bounding box center [30, 190] width 10 height 10
click at [729, 495] on icon at bounding box center [730, 594] width 14 height 14
click at [34, 243] on div at bounding box center [30, 244] width 10 height 10
click at [35, 243] on div at bounding box center [30, 244] width 10 height 10
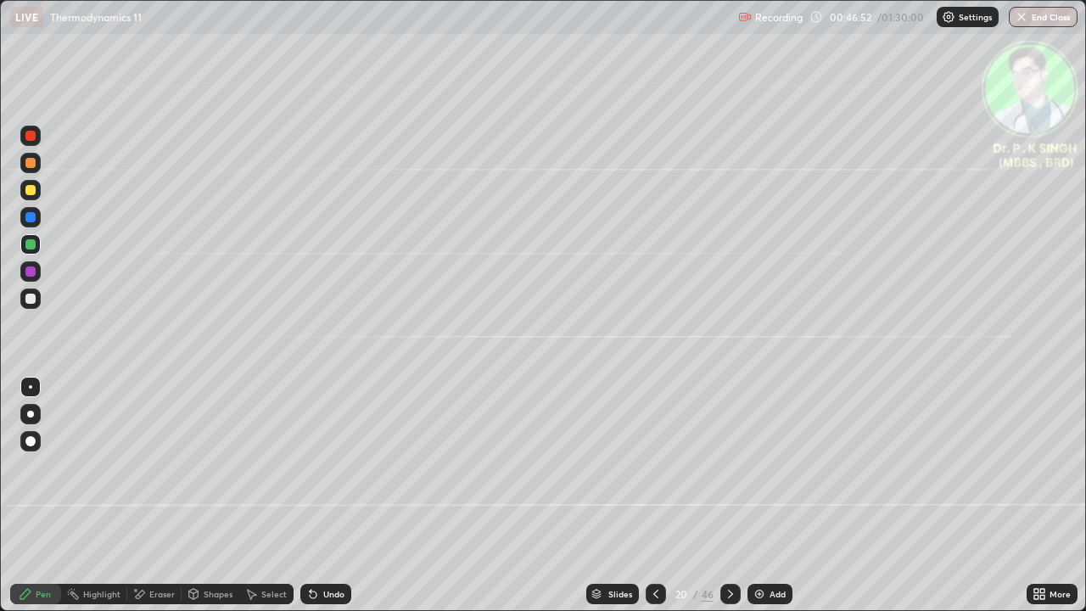
click at [143, 495] on icon at bounding box center [140, 593] width 9 height 8
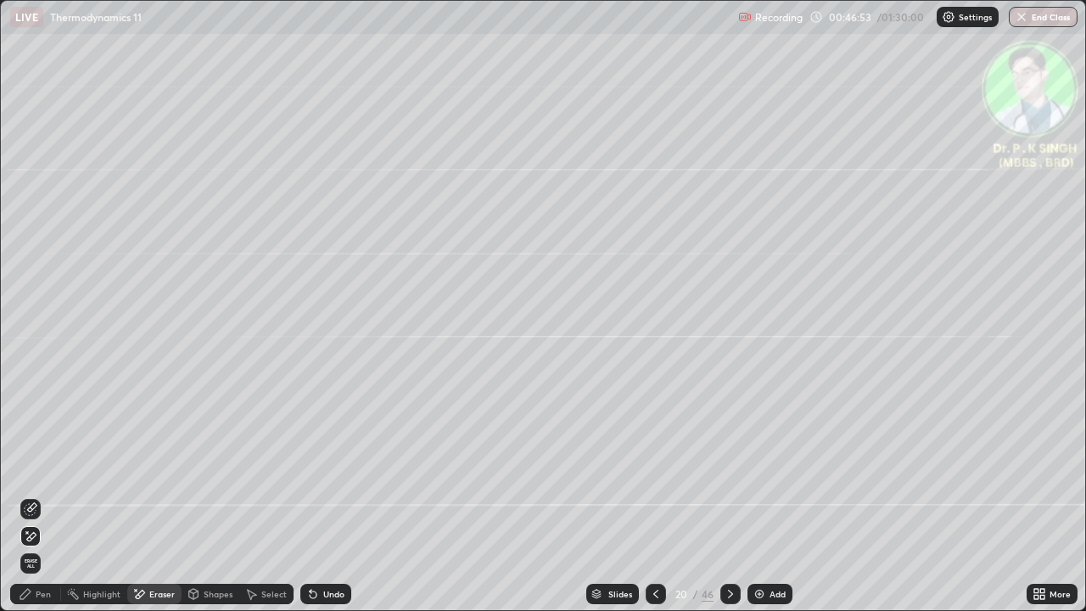
click at [36, 495] on span "Erase all" at bounding box center [30, 563] width 19 height 10
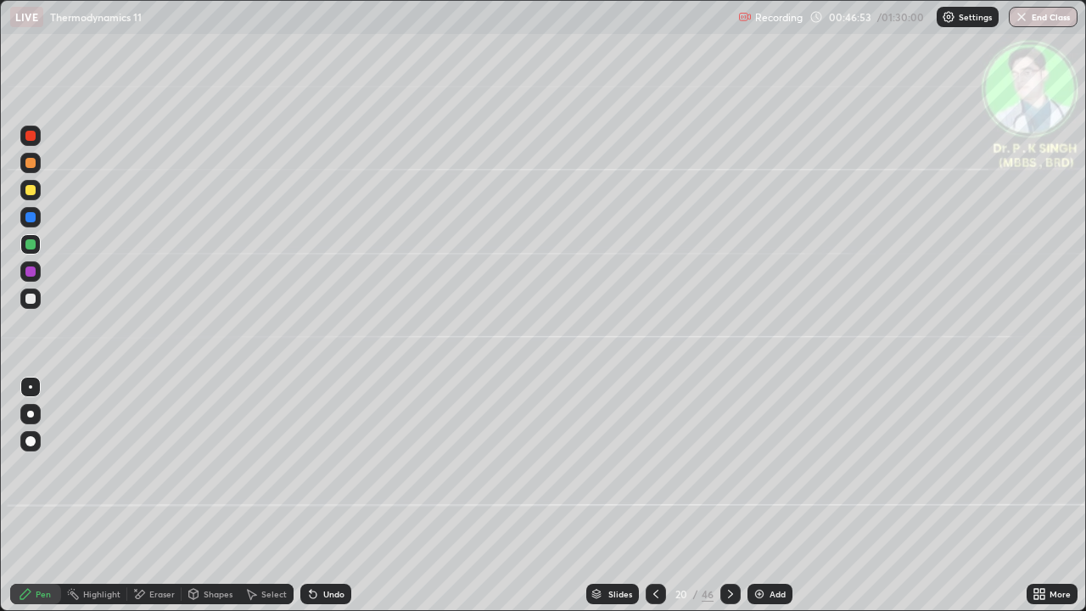
click at [31, 495] on icon at bounding box center [26, 594] width 14 height 14
click at [32, 217] on div at bounding box center [30, 217] width 10 height 10
click at [31, 191] on div at bounding box center [30, 190] width 10 height 10
click at [729, 495] on icon at bounding box center [730, 594] width 14 height 14
click at [37, 192] on div at bounding box center [30, 190] width 20 height 20
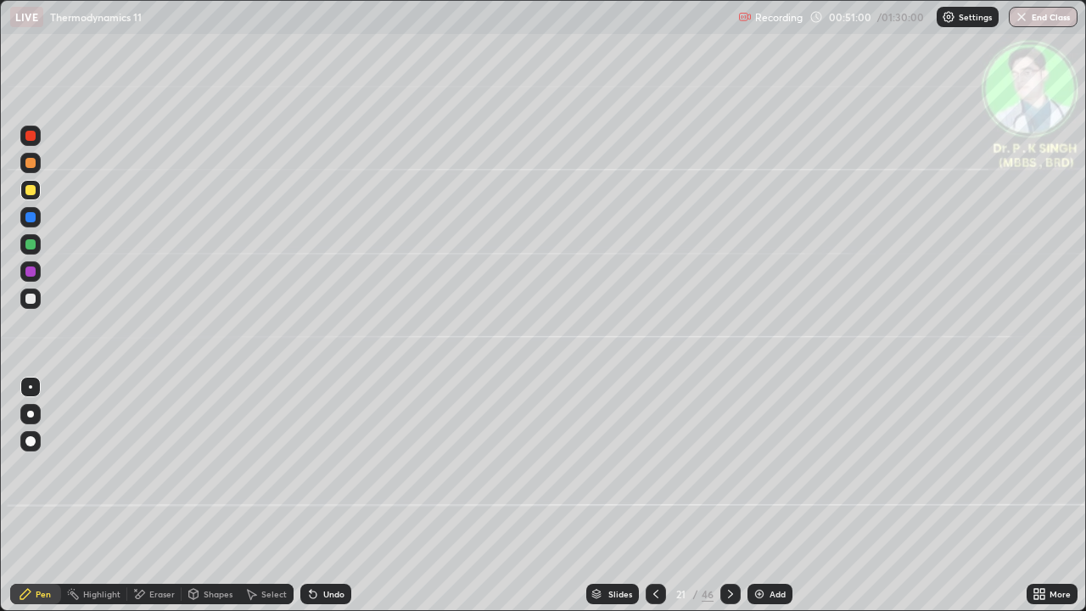
click at [36, 192] on div at bounding box center [30, 190] width 20 height 20
click at [35, 193] on div at bounding box center [30, 190] width 10 height 10
click at [724, 495] on div at bounding box center [730, 594] width 20 height 20
click at [657, 495] on div at bounding box center [655, 594] width 20 height 20
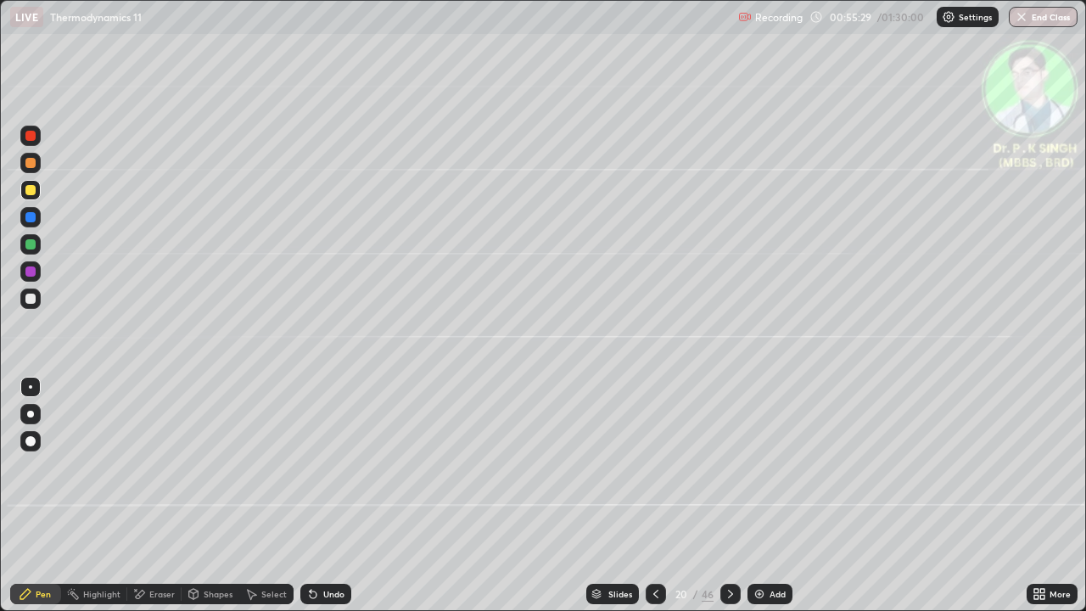
click at [725, 495] on div at bounding box center [730, 594] width 20 height 20
click at [135, 495] on icon at bounding box center [136, 590] width 2 height 2
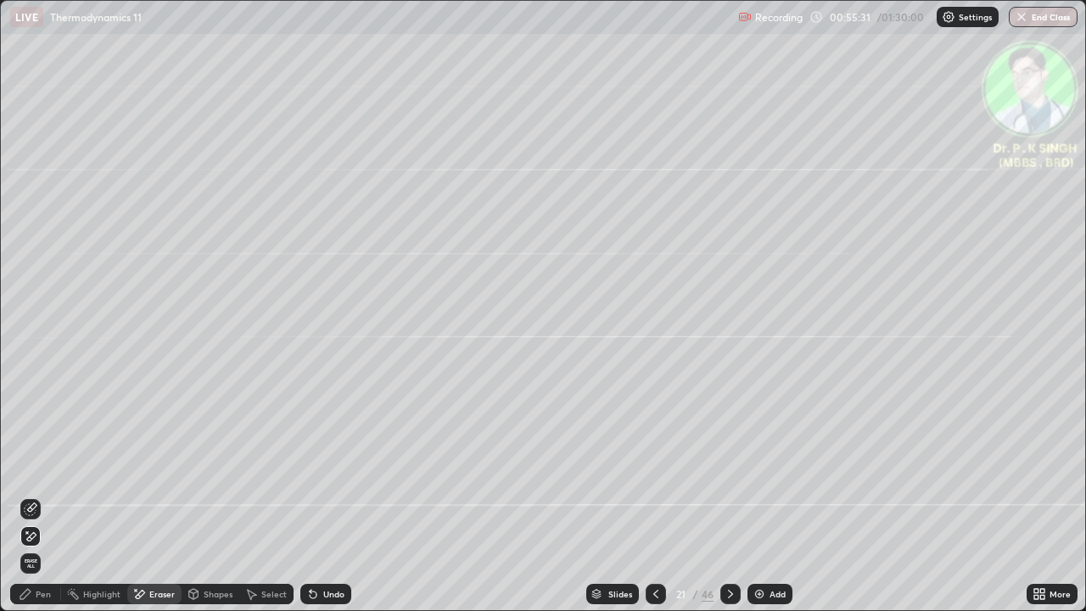
click at [36, 495] on span "Erase all" at bounding box center [30, 563] width 19 height 10
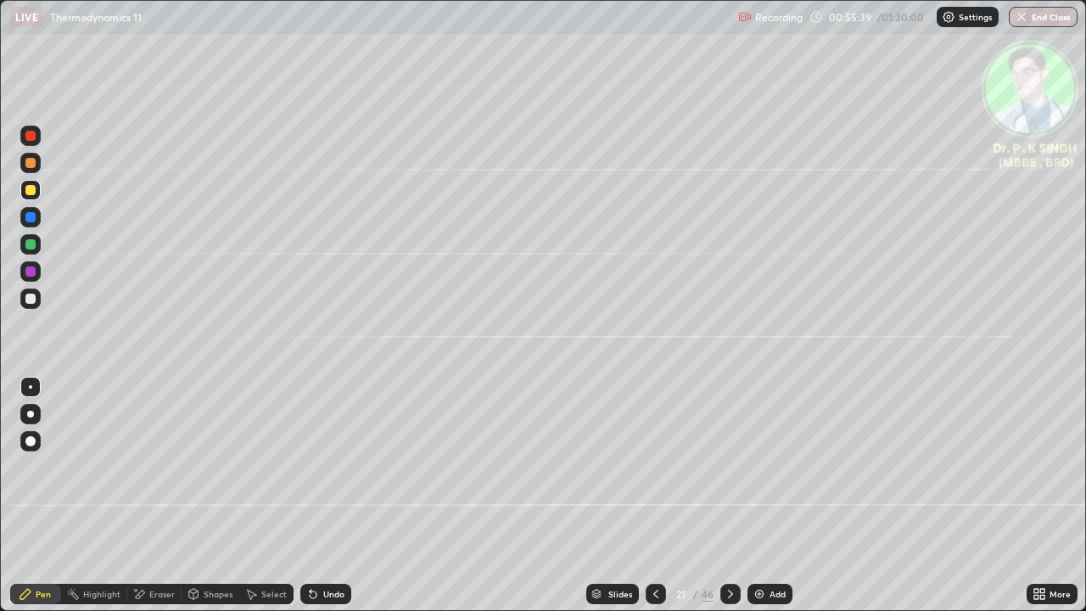
click at [28, 187] on div at bounding box center [30, 190] width 10 height 10
click at [31, 248] on div at bounding box center [30, 244] width 10 height 10
click at [729, 495] on icon at bounding box center [730, 594] width 14 height 14
click at [36, 247] on div at bounding box center [30, 244] width 20 height 20
click at [34, 193] on div at bounding box center [30, 190] width 10 height 10
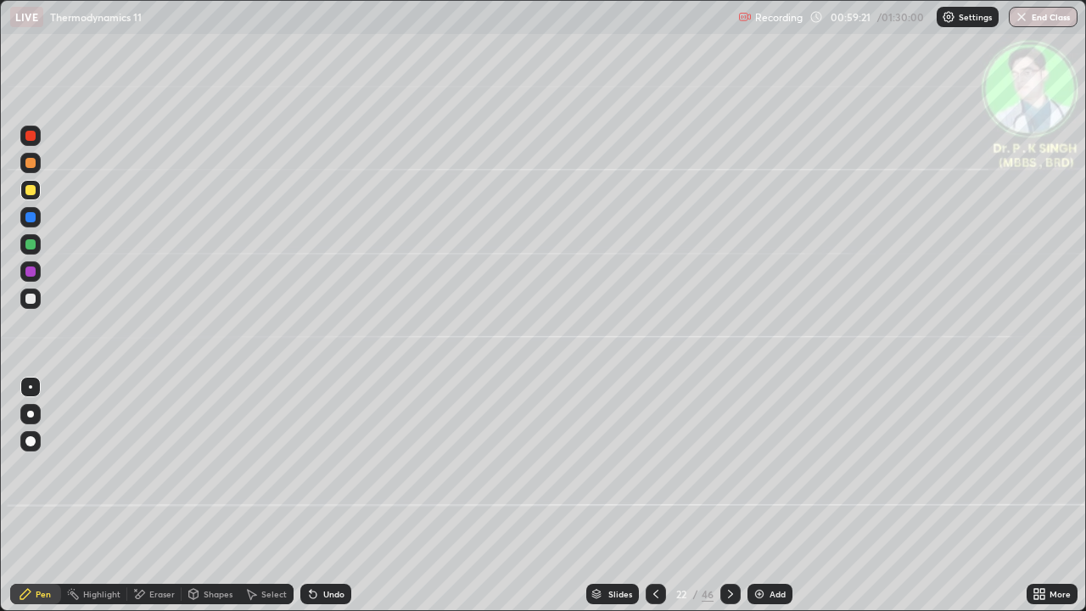
click at [143, 495] on div "Eraser" at bounding box center [154, 594] width 54 height 34
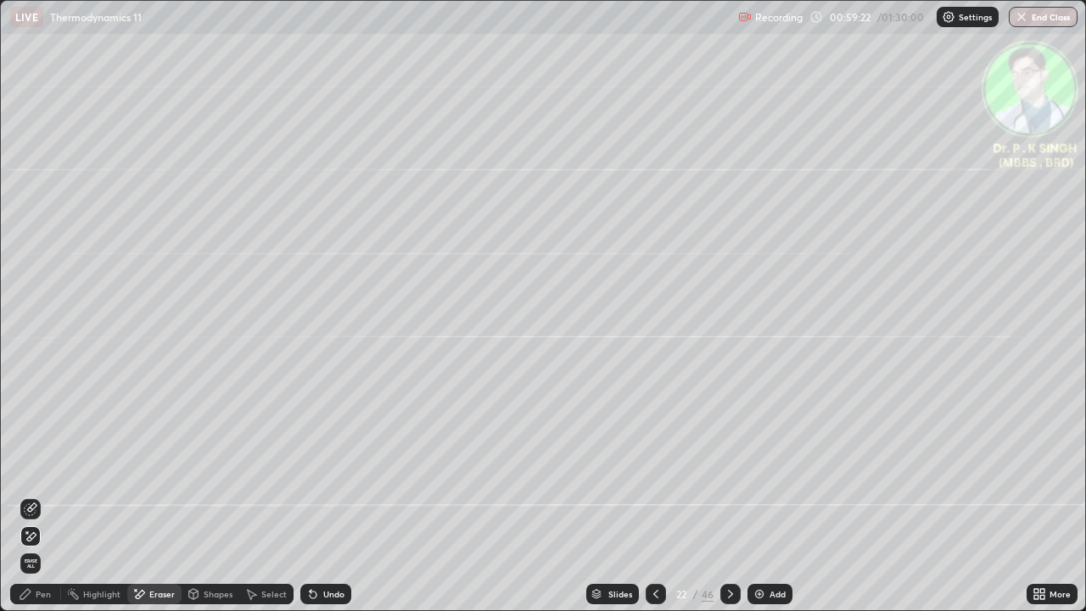
click at [33, 495] on icon at bounding box center [31, 536] width 9 height 8
click at [30, 495] on div "Pen" at bounding box center [35, 594] width 51 height 20
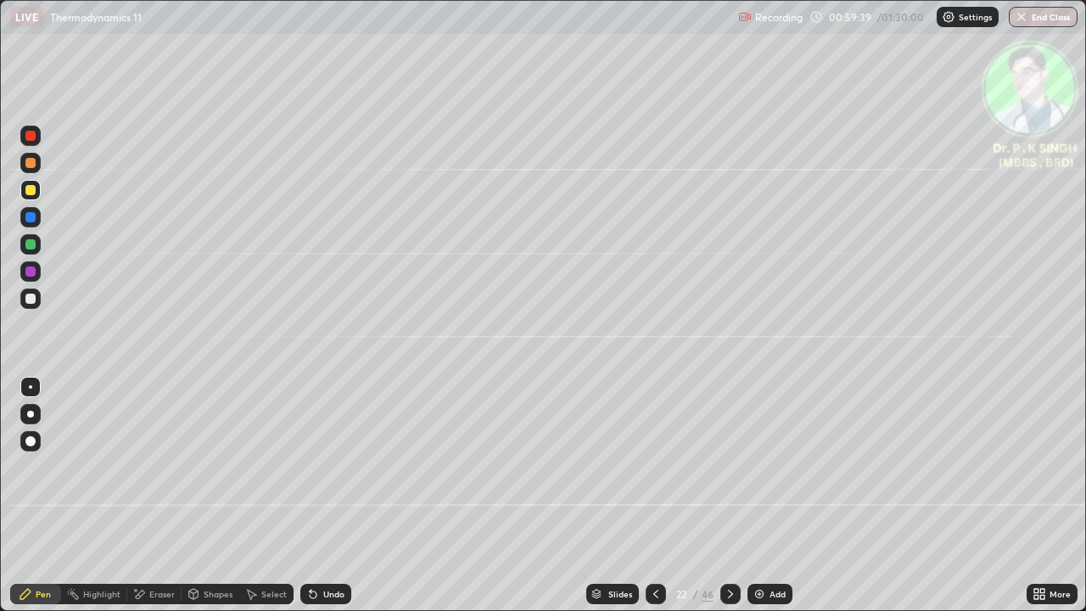
click at [142, 495] on div "Eraser" at bounding box center [154, 594] width 54 height 20
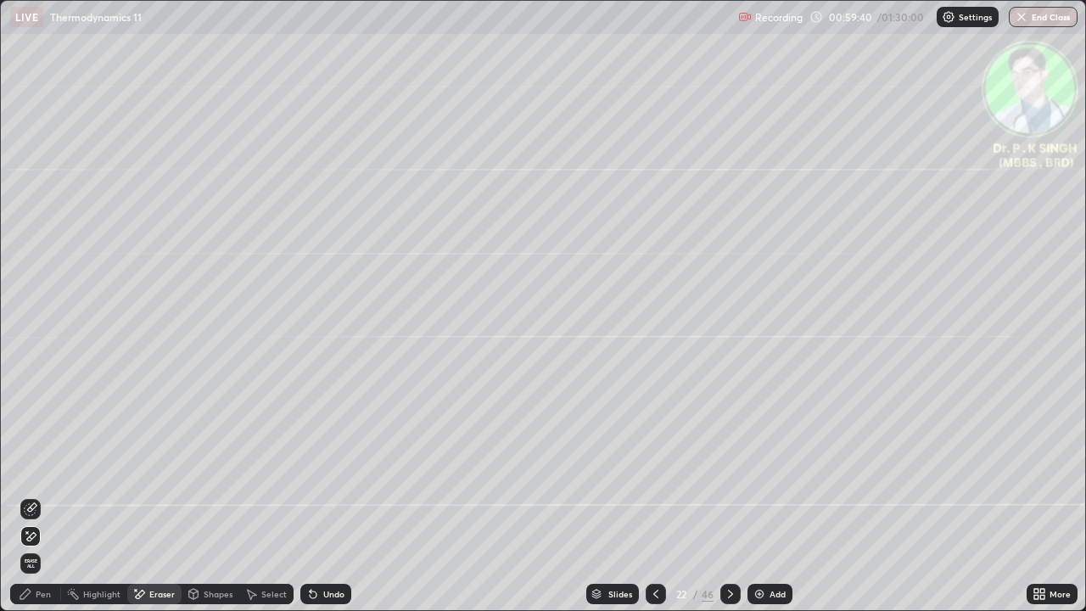
click at [38, 495] on div at bounding box center [30, 536] width 20 height 20
click at [32, 495] on div "Pen" at bounding box center [35, 594] width 51 height 20
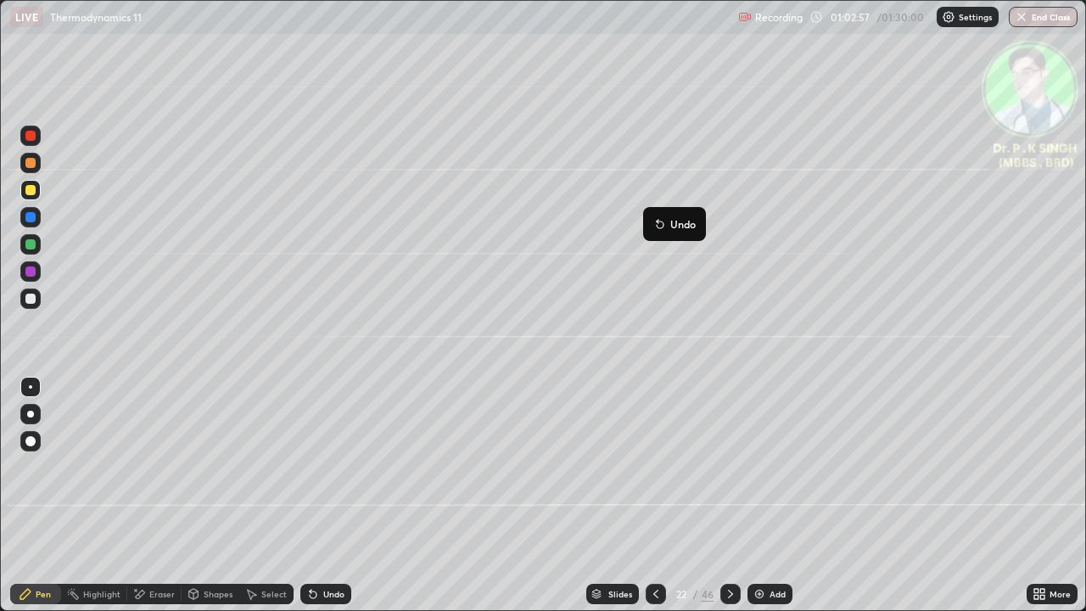
click at [733, 495] on icon at bounding box center [730, 594] width 14 height 14
click at [135, 495] on icon at bounding box center [136, 590] width 2 height 2
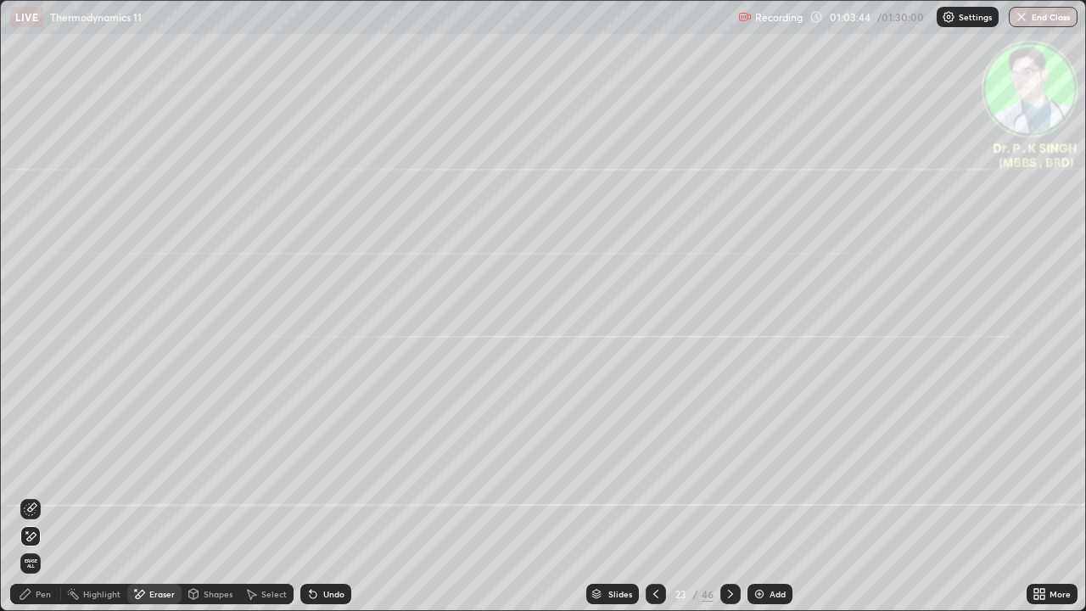
click at [37, 495] on span "Erase all" at bounding box center [30, 563] width 19 height 10
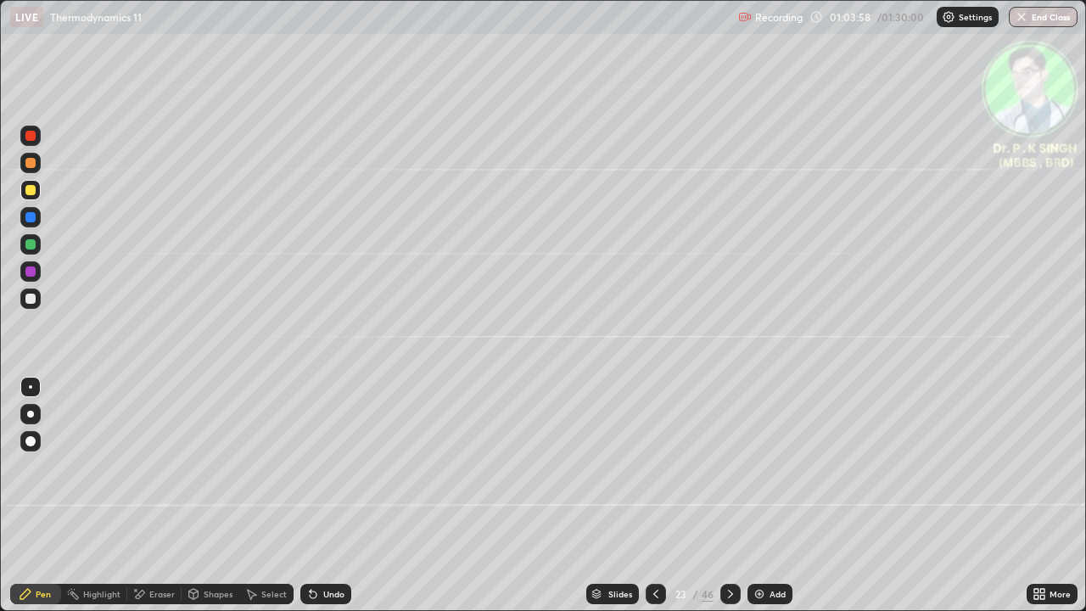
click at [141, 495] on icon at bounding box center [140, 593] width 9 height 8
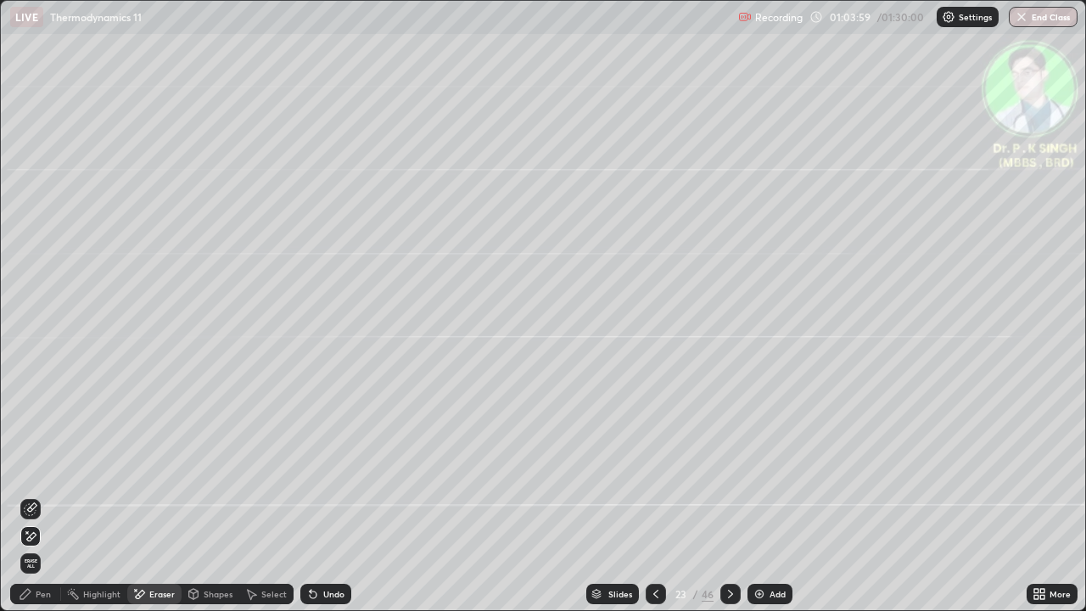
click at [34, 495] on icon at bounding box center [31, 536] width 14 height 14
click at [47, 495] on div "Pen" at bounding box center [35, 594] width 51 height 20
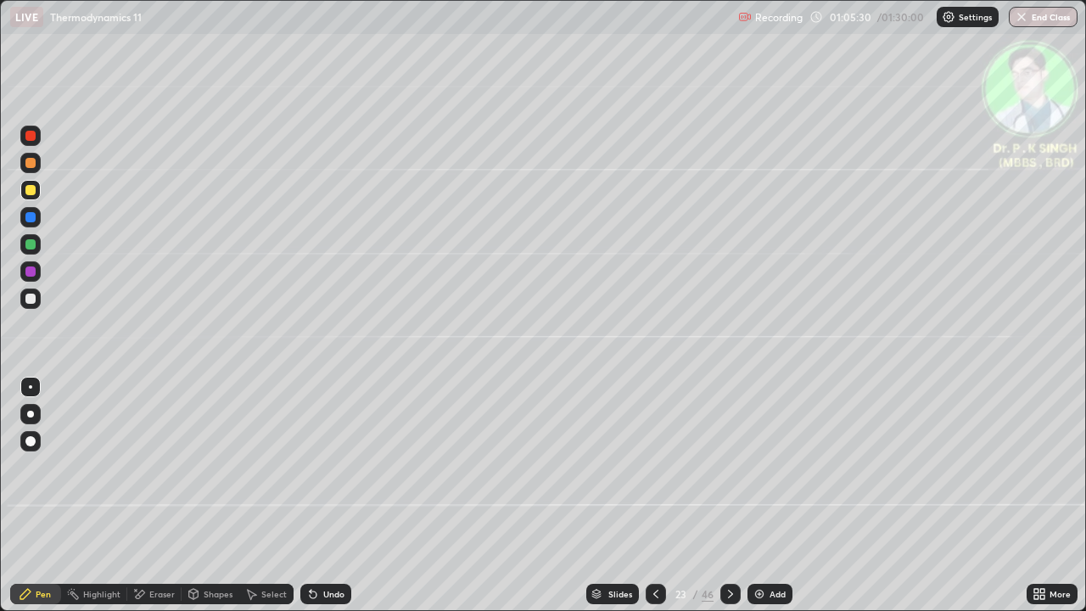
click at [726, 495] on icon at bounding box center [730, 594] width 14 height 14
click at [31, 240] on div at bounding box center [30, 244] width 10 height 10
click at [32, 196] on div at bounding box center [30, 190] width 20 height 20
click at [31, 190] on div at bounding box center [30, 190] width 10 height 10
click at [729, 495] on div at bounding box center [730, 594] width 20 height 34
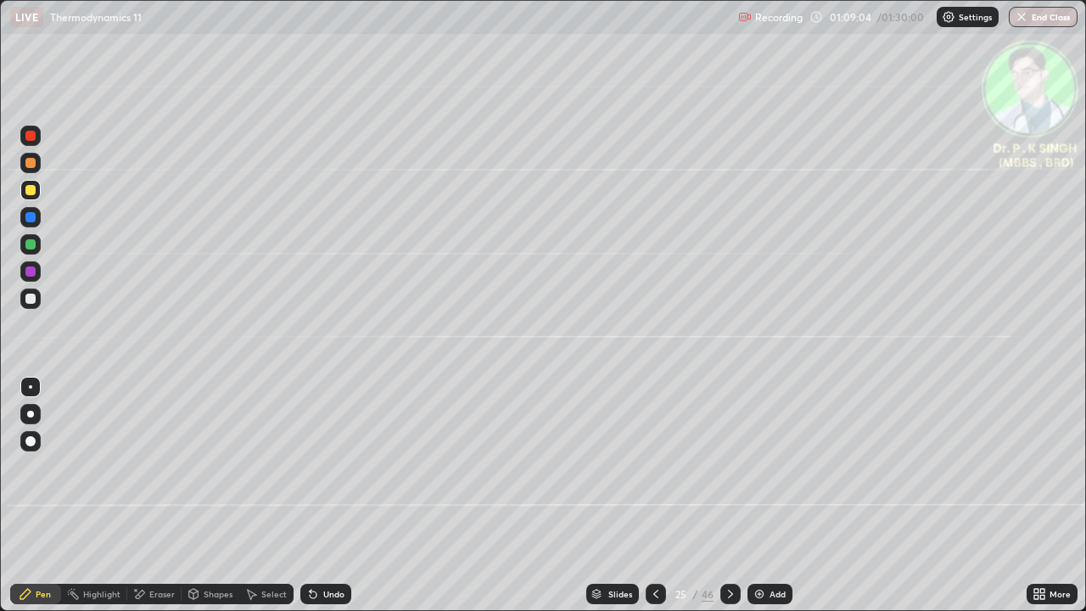
click at [36, 193] on div at bounding box center [30, 190] width 20 height 20
click at [729, 495] on icon at bounding box center [730, 594] width 14 height 14
click at [656, 495] on icon at bounding box center [656, 594] width 14 height 14
click at [729, 495] on div at bounding box center [730, 594] width 20 height 20
click at [151, 495] on div "Eraser" at bounding box center [154, 594] width 54 height 20
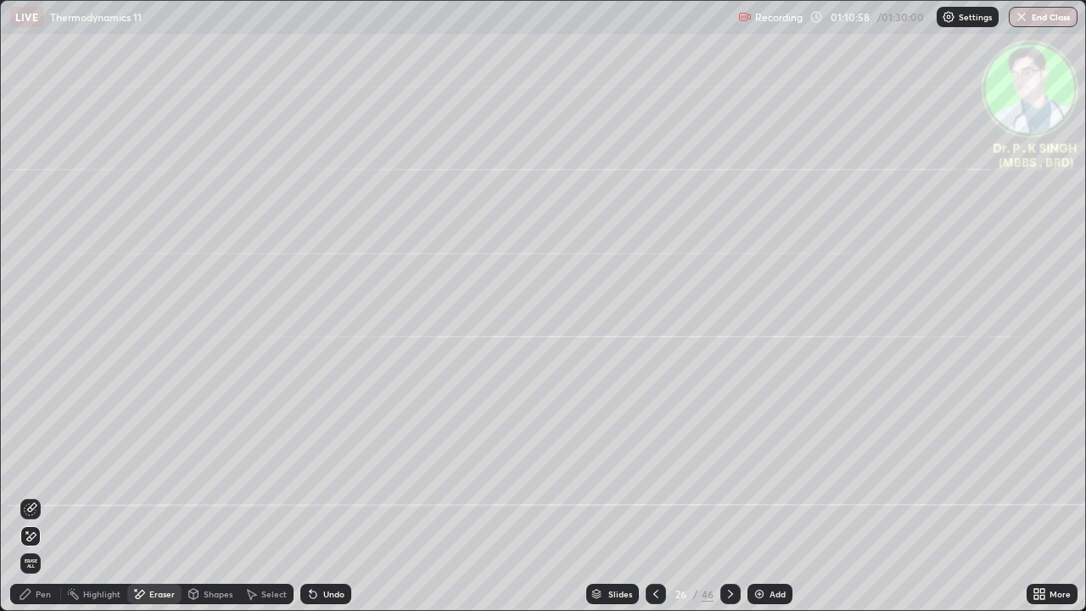
click at [34, 495] on span "Erase all" at bounding box center [30, 563] width 19 height 10
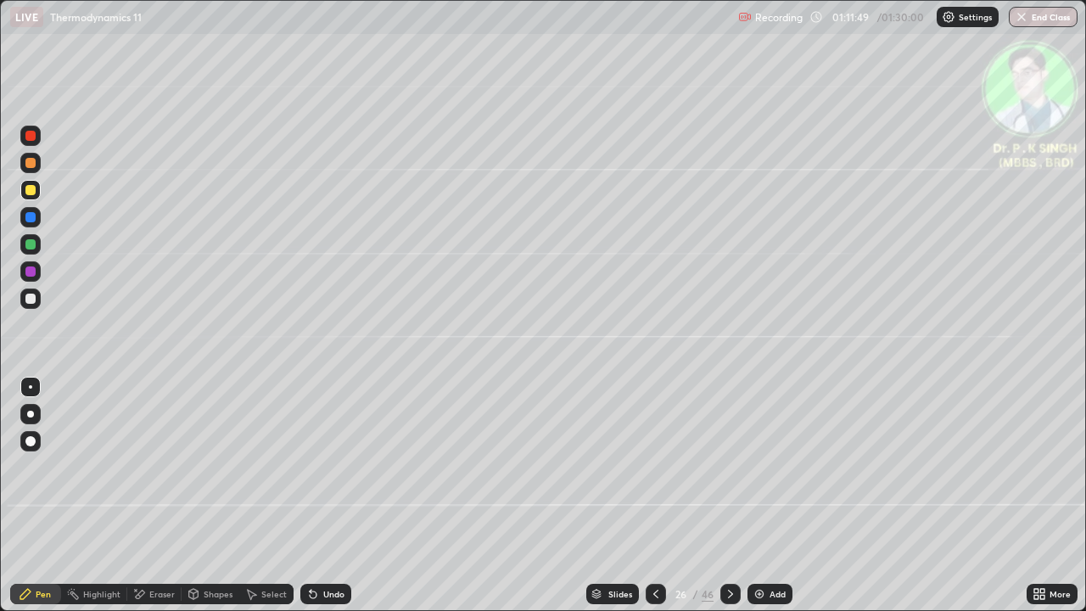
click at [145, 495] on icon at bounding box center [139, 594] width 14 height 14
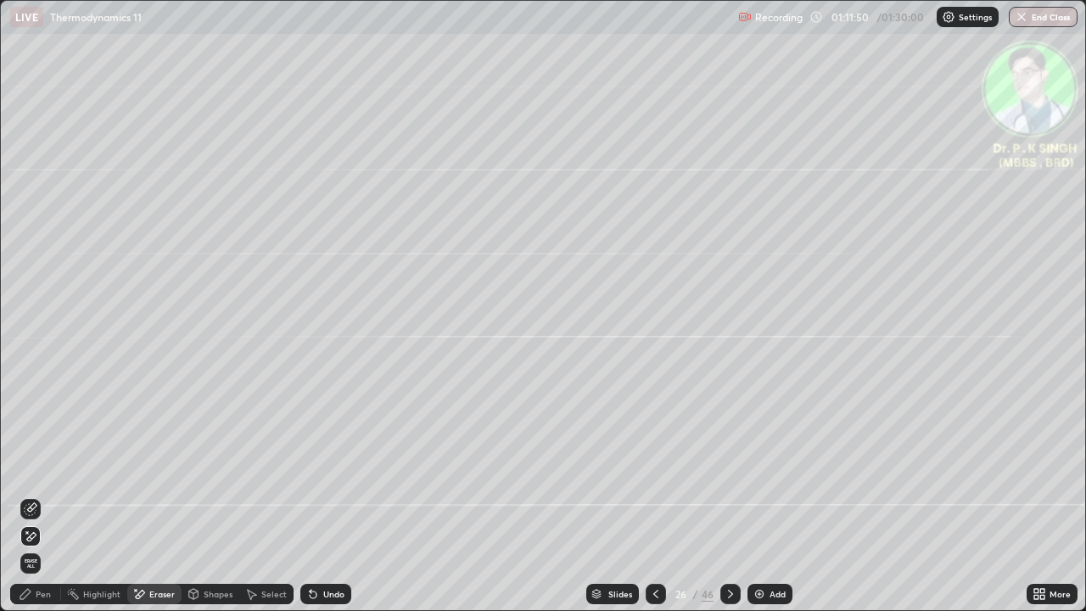
click at [37, 495] on span "Erase all" at bounding box center [30, 563] width 19 height 10
click at [42, 495] on div "Pen" at bounding box center [43, 593] width 15 height 8
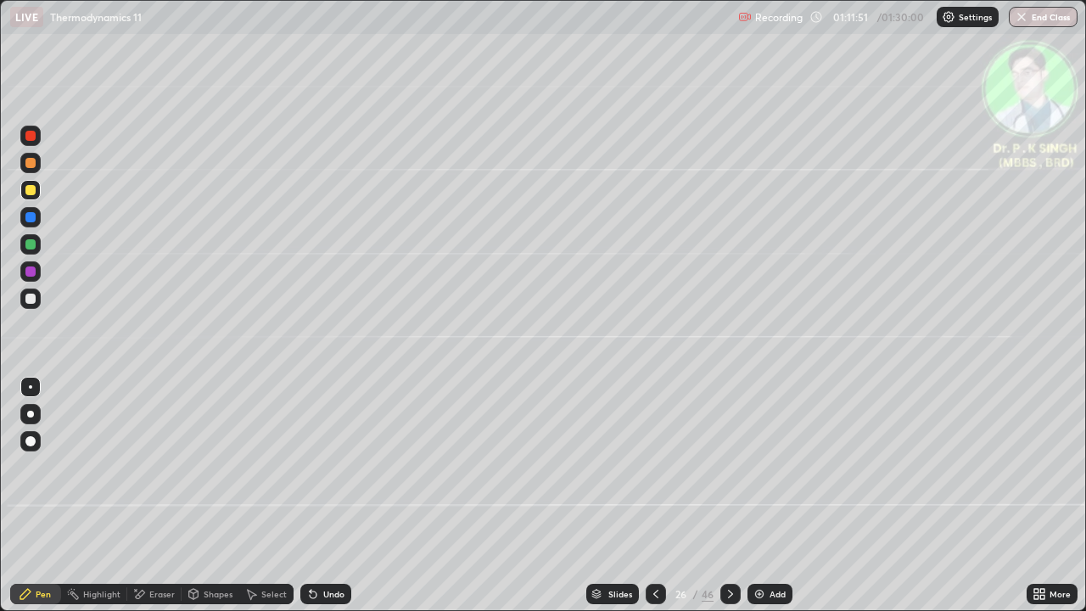
click at [44, 192] on div "Erase all" at bounding box center [30, 305] width 41 height 543
click at [36, 193] on div at bounding box center [30, 190] width 20 height 20
click at [733, 495] on div at bounding box center [730, 594] width 20 height 20
click at [38, 195] on div at bounding box center [30, 190] width 20 height 20
click at [36, 195] on div at bounding box center [30, 190] width 20 height 20
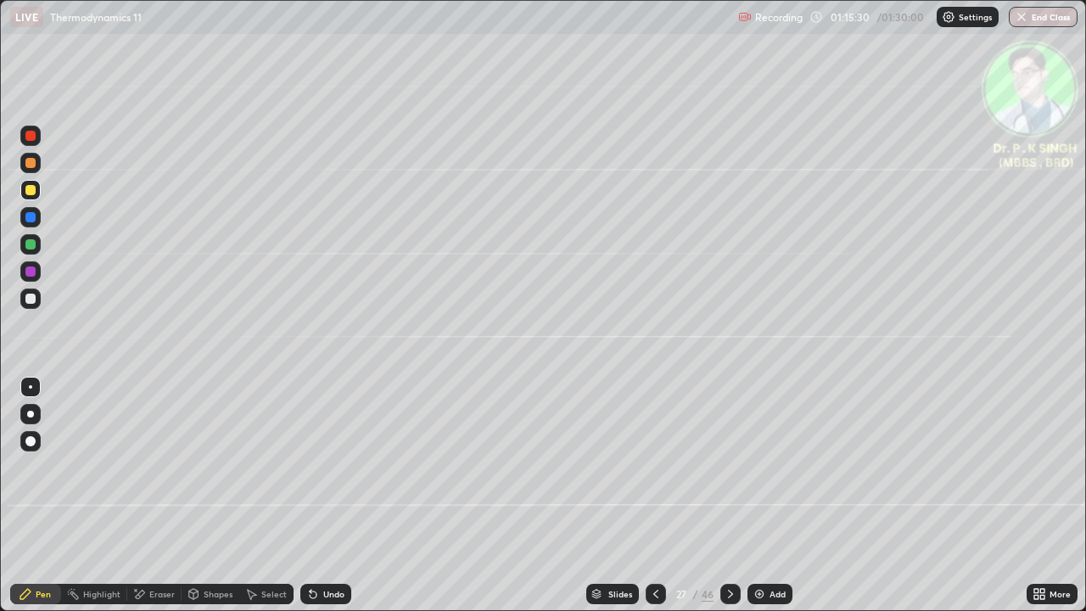
click at [734, 495] on div at bounding box center [730, 594] width 20 height 34
click at [40, 245] on div at bounding box center [30, 244] width 20 height 20
click at [33, 192] on div at bounding box center [30, 190] width 10 height 10
click at [724, 495] on div at bounding box center [730, 594] width 20 height 20
click at [32, 191] on div at bounding box center [30, 190] width 10 height 10
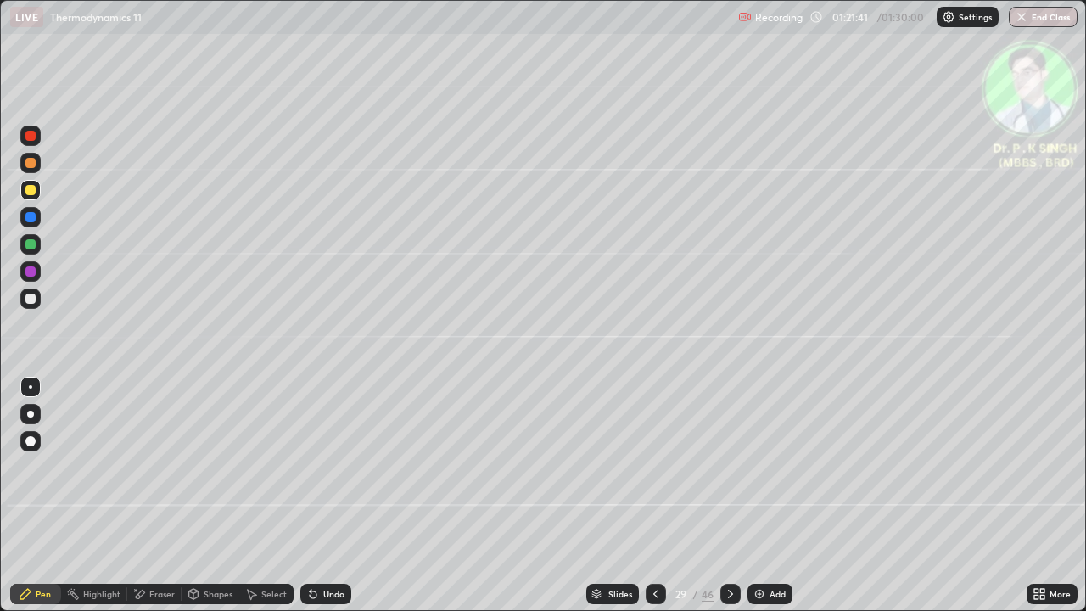
click at [656, 495] on div at bounding box center [655, 594] width 20 height 20
click at [651, 495] on div at bounding box center [655, 594] width 20 height 34
click at [725, 495] on div at bounding box center [730, 594] width 20 height 20
click at [654, 495] on icon at bounding box center [656, 594] width 14 height 14
click at [655, 495] on icon at bounding box center [656, 594] width 14 height 14
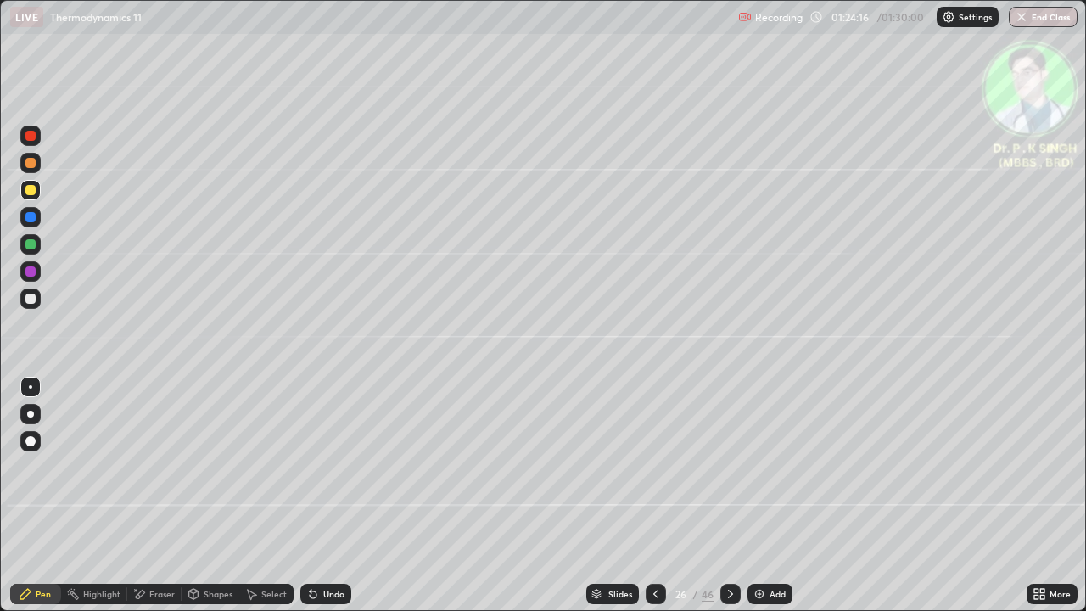
click at [661, 495] on div at bounding box center [655, 594] width 20 height 20
click at [654, 495] on icon at bounding box center [655, 593] width 5 height 8
click at [656, 495] on icon at bounding box center [656, 594] width 14 height 14
click at [655, 495] on div at bounding box center [655, 594] width 20 height 20
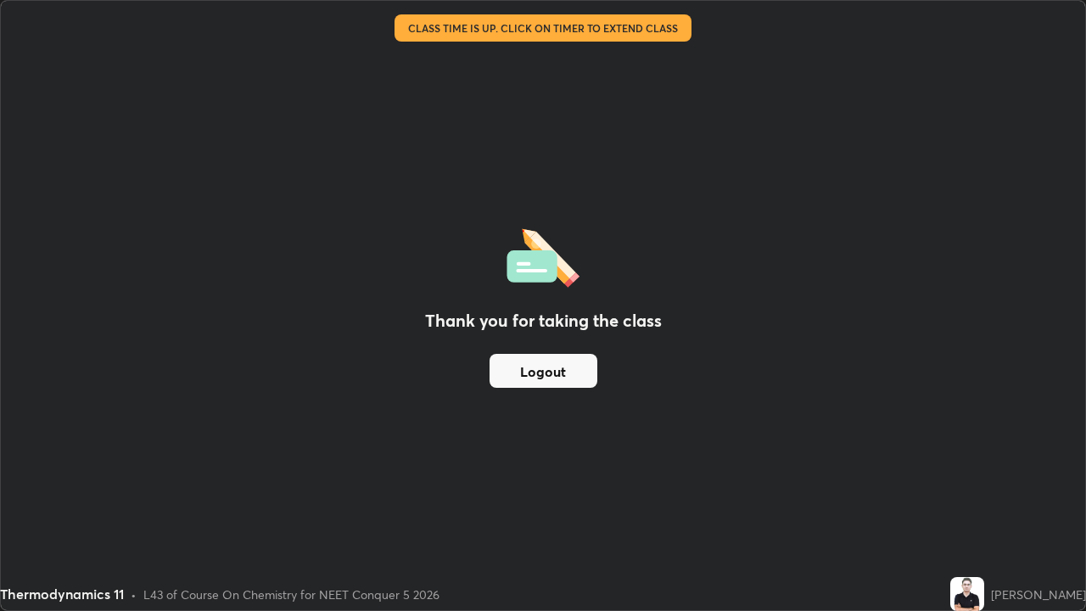
click at [539, 371] on button "Logout" at bounding box center [543, 371] width 108 height 34
click at [535, 372] on button "Logout" at bounding box center [543, 371] width 108 height 34
click at [532, 368] on button "Logout" at bounding box center [543, 371] width 108 height 34
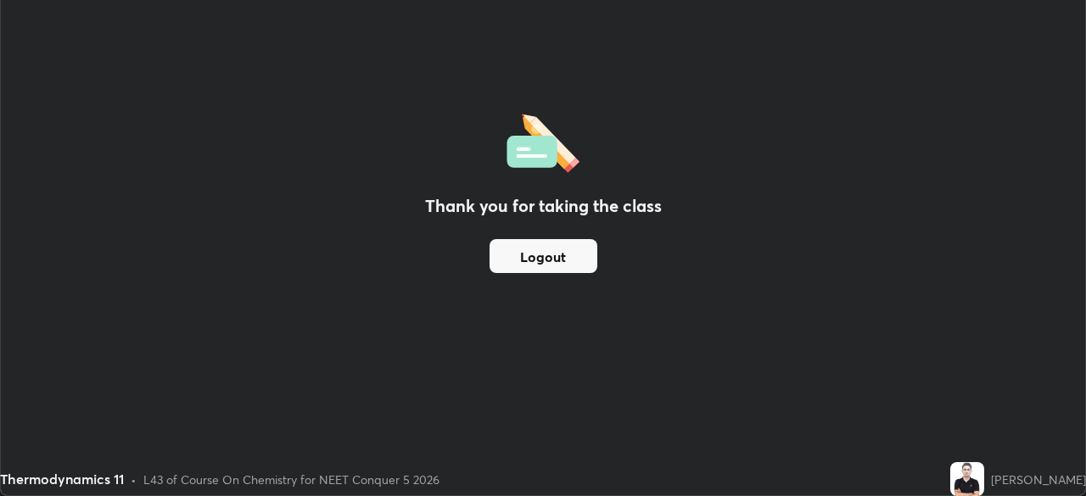
scroll to position [84315, 83726]
